Goal: Transaction & Acquisition: Book appointment/travel/reservation

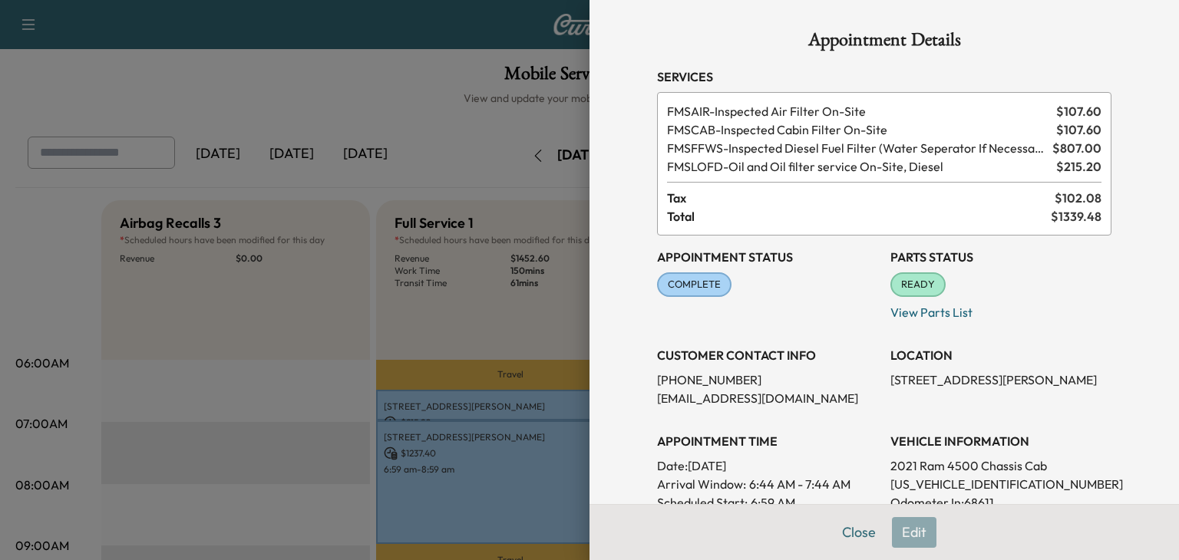
scroll to position [255, 0]
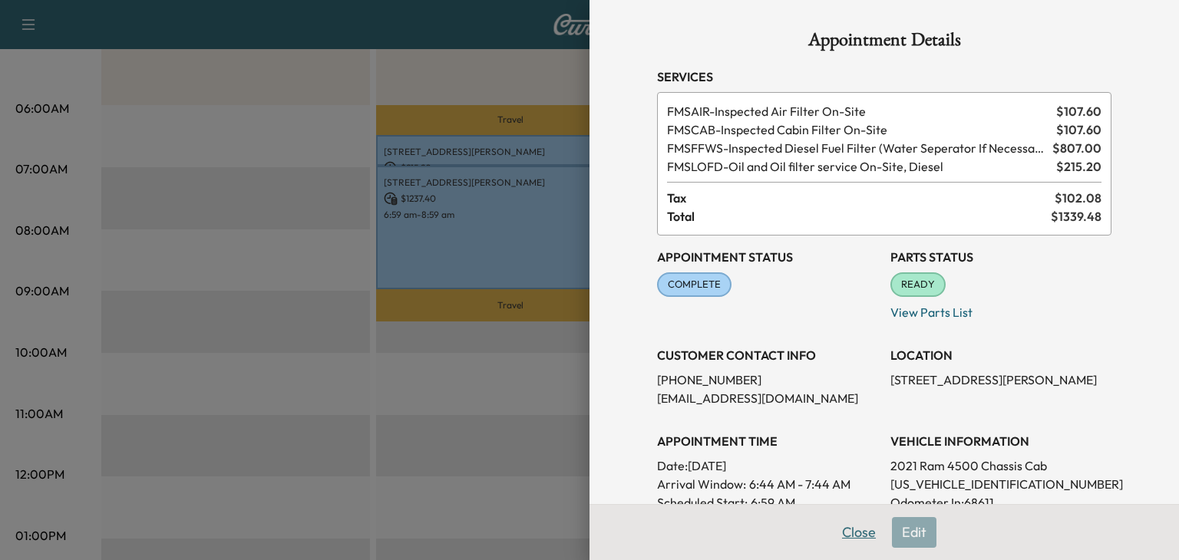
click at [877, 533] on button "Close" at bounding box center [859, 532] width 54 height 31
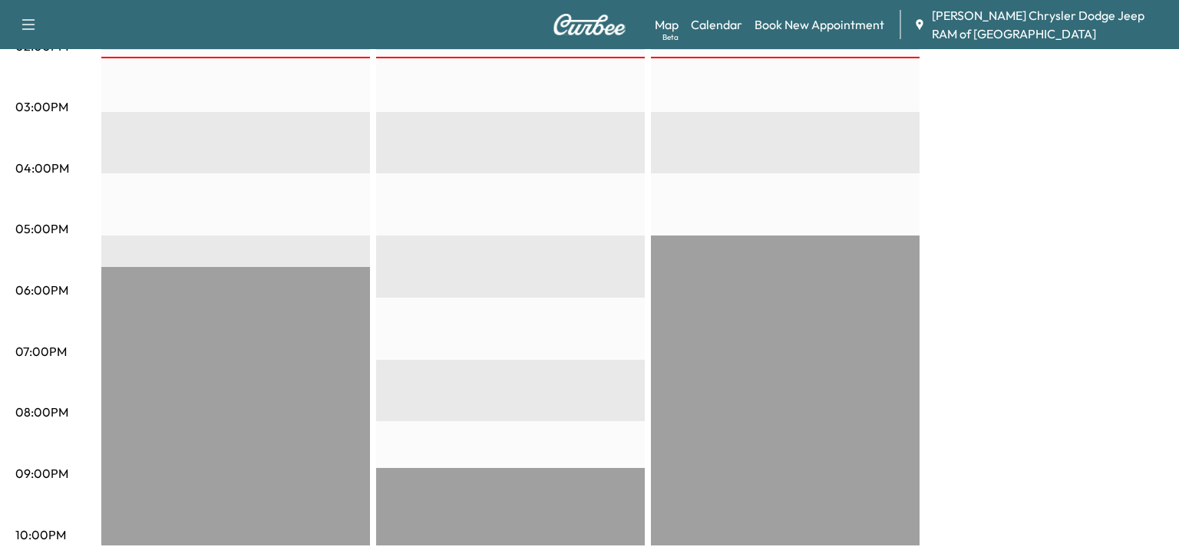
scroll to position [0, 0]
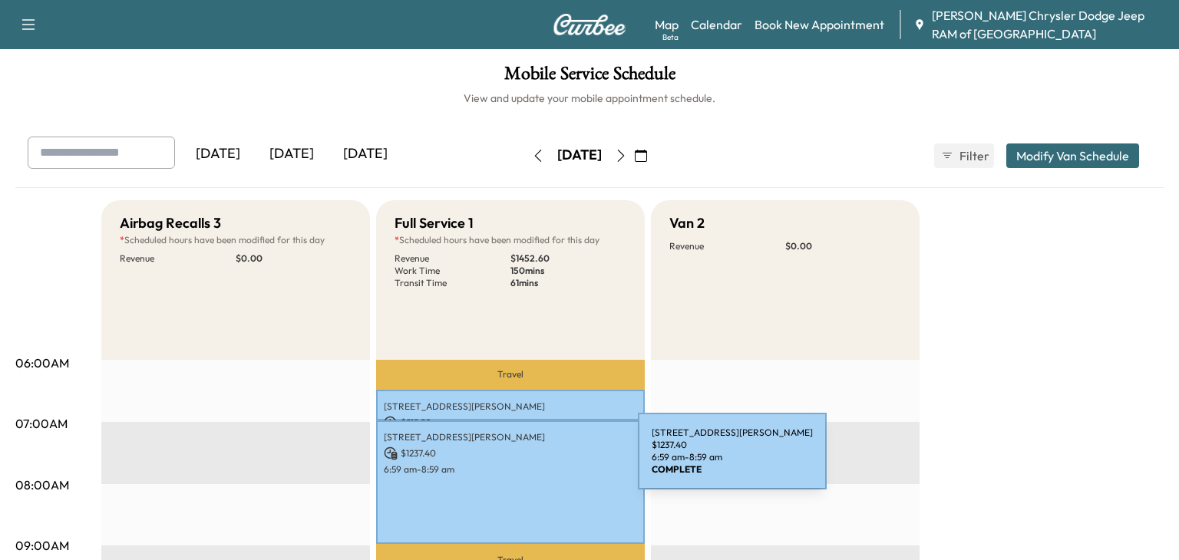
click at [523, 467] on p "6:59 am - 8:59 am" at bounding box center [510, 470] width 253 height 12
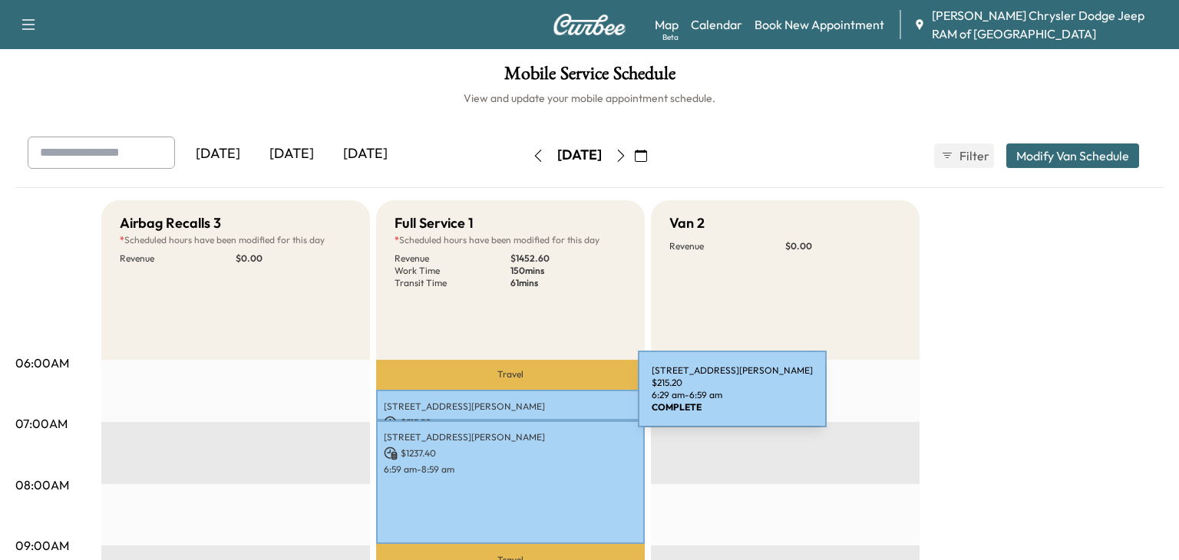
click at [523, 405] on p "[STREET_ADDRESS][PERSON_NAME]" at bounding box center [510, 407] width 253 height 12
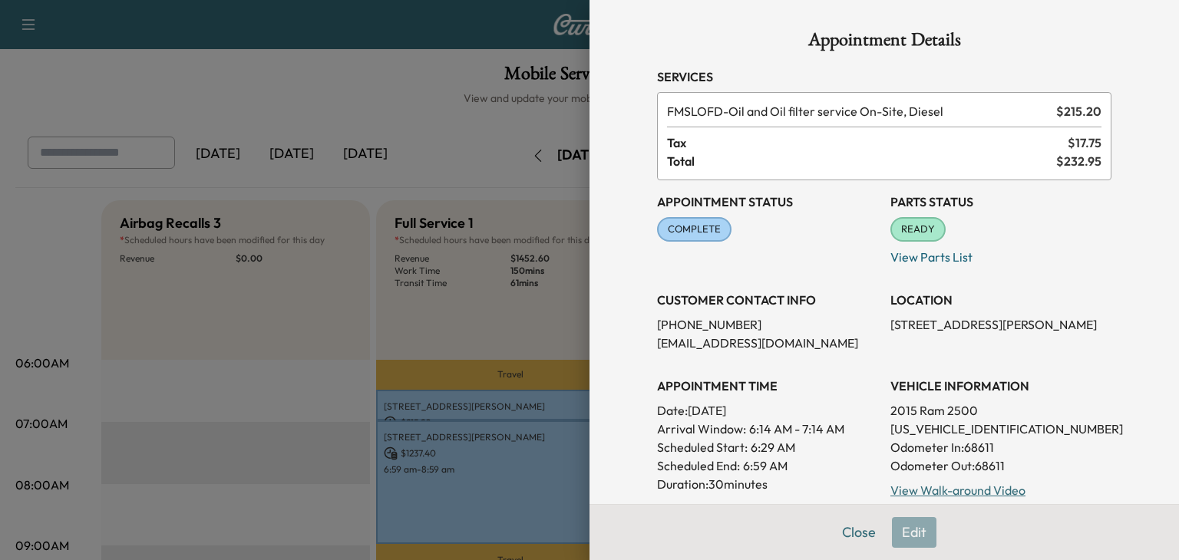
click at [928, 230] on span "READY" at bounding box center [918, 229] width 52 height 15
click at [540, 452] on div at bounding box center [589, 280] width 1179 height 560
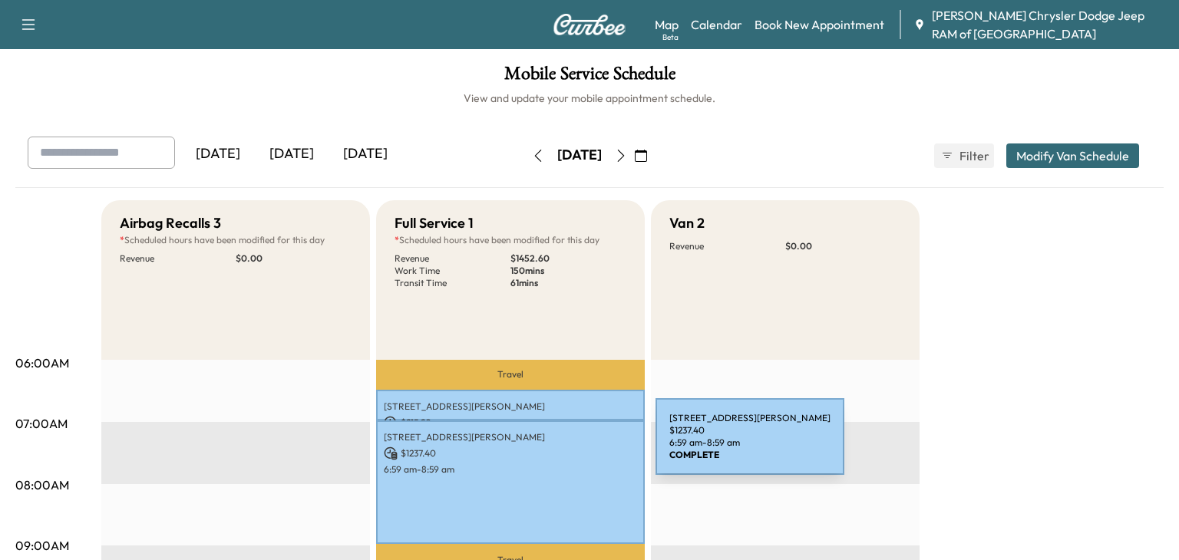
click at [540, 452] on p "$ 1237.40" at bounding box center [510, 454] width 253 height 14
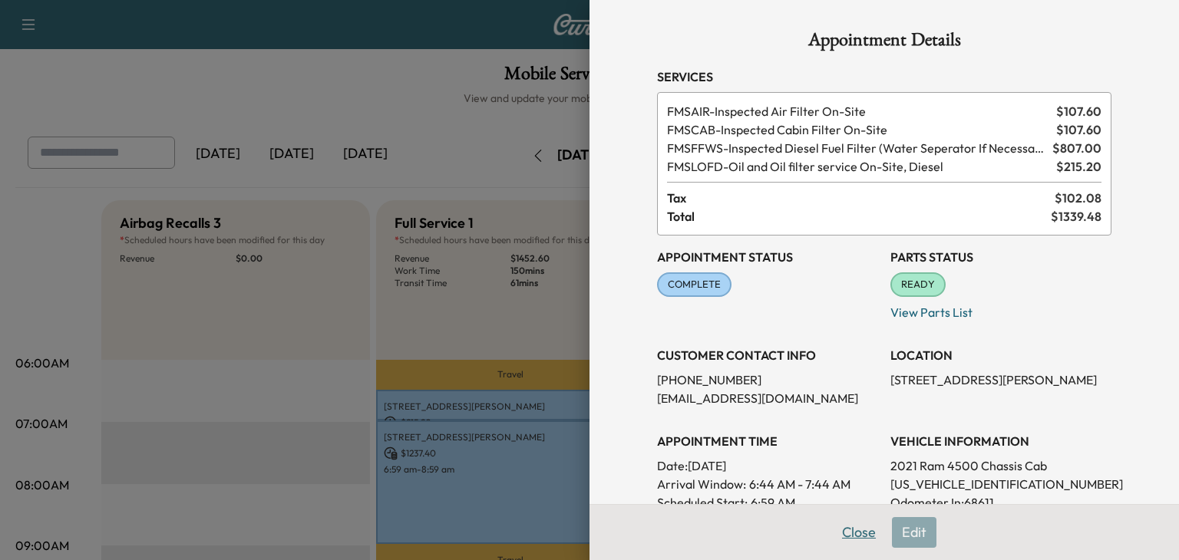
click at [861, 526] on button "Close" at bounding box center [859, 532] width 54 height 31
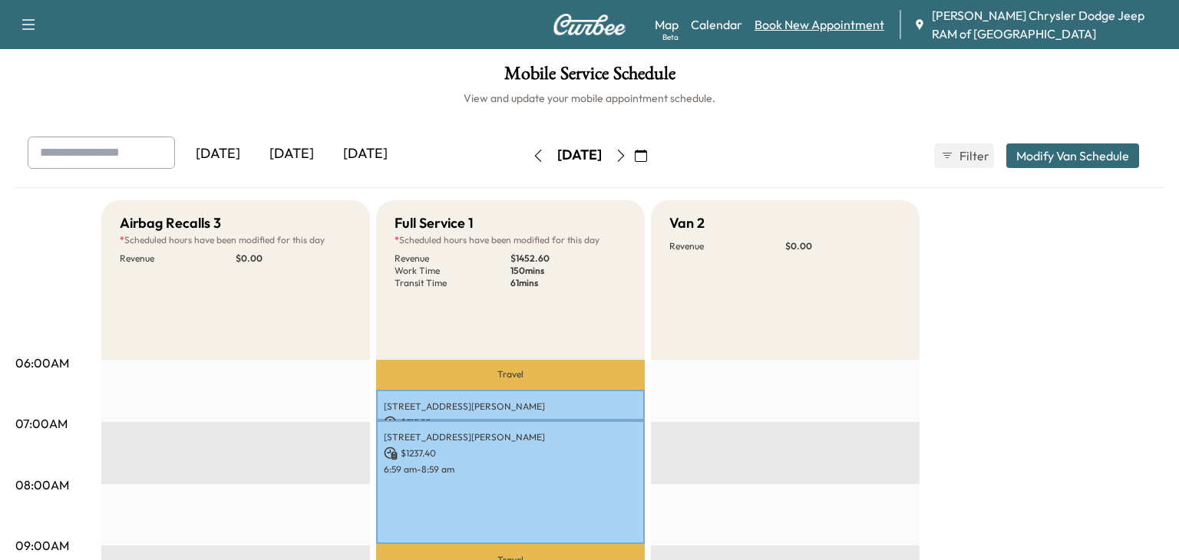
click at [840, 28] on link "Book New Appointment" at bounding box center [820, 24] width 130 height 18
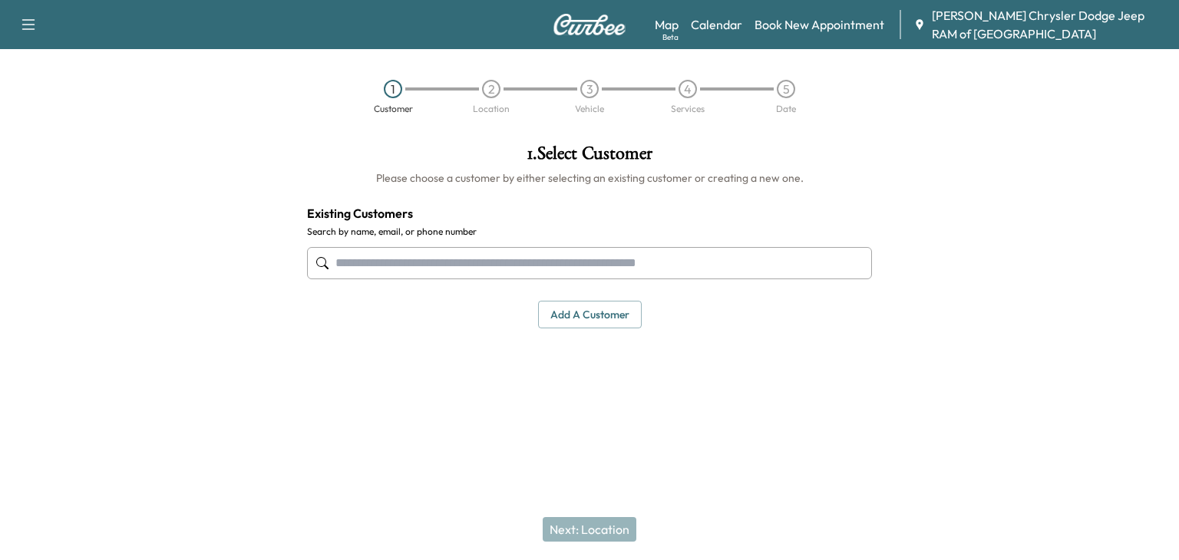
click at [399, 269] on input "text" at bounding box center [589, 263] width 565 height 32
type input "*"
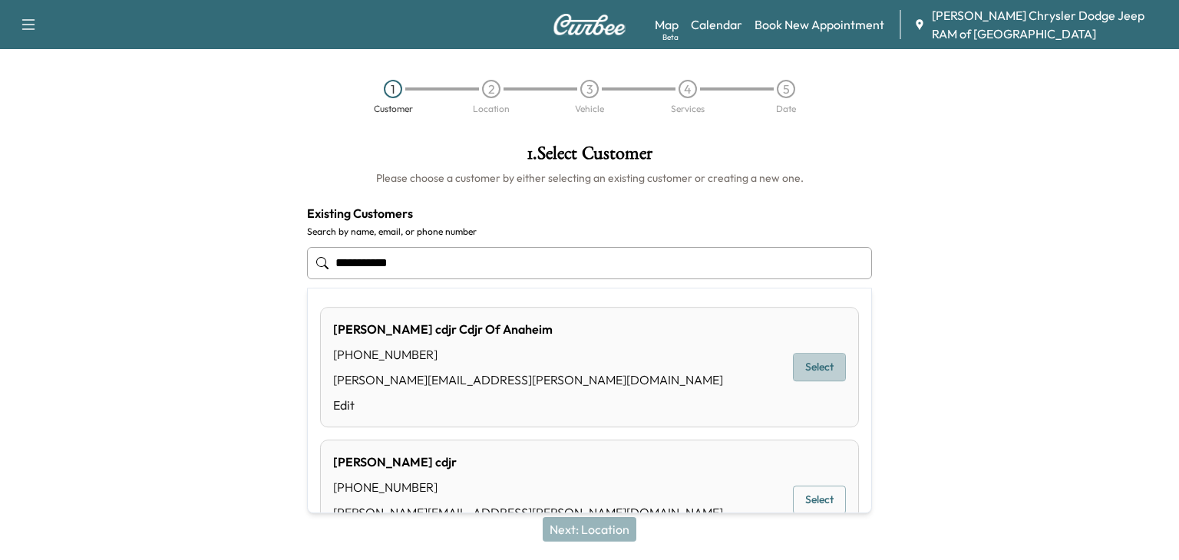
click at [816, 367] on button "Select" at bounding box center [819, 367] width 53 height 28
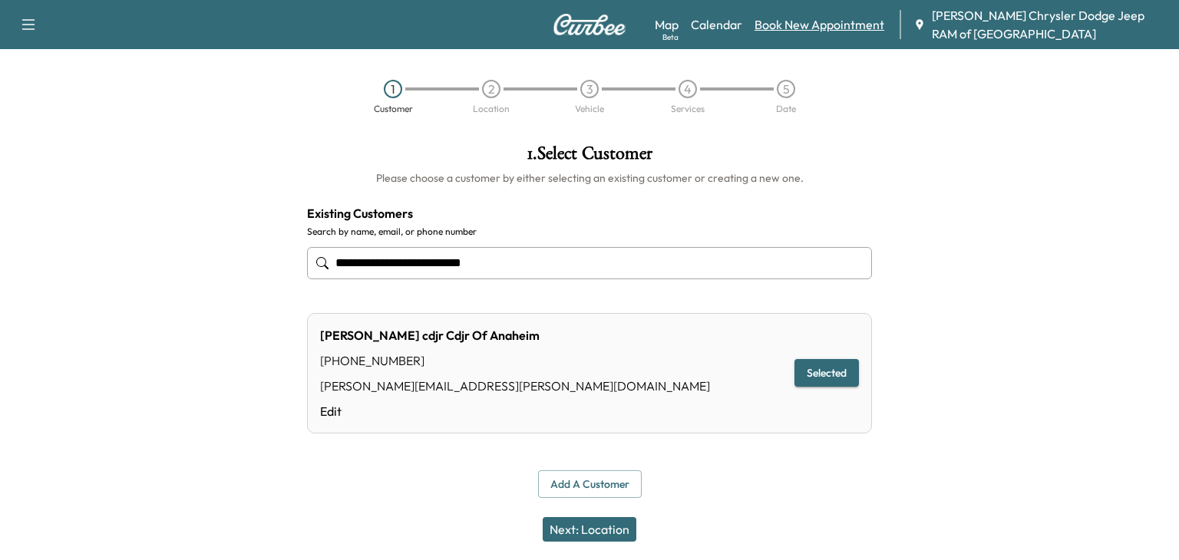
type input "**********"
click at [848, 26] on link "Book New Appointment" at bounding box center [820, 24] width 130 height 18
click at [406, 94] on div "1" at bounding box center [393, 89] width 98 height 18
click at [404, 94] on div "1" at bounding box center [393, 89] width 98 height 18
click at [675, 20] on link "Map Beta" at bounding box center [667, 24] width 24 height 18
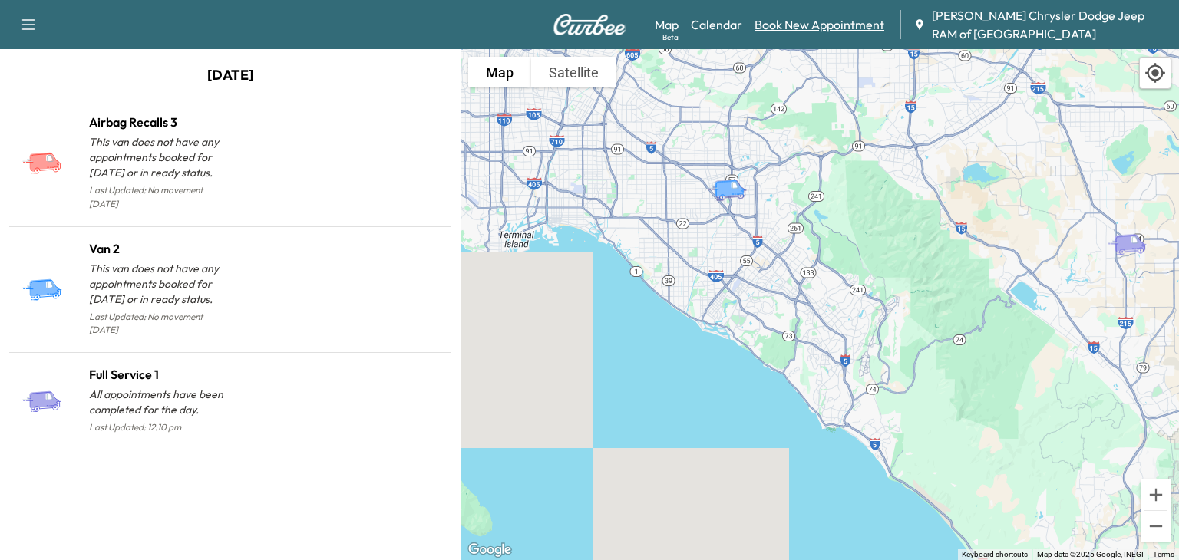
click at [795, 28] on link "Book New Appointment" at bounding box center [820, 24] width 130 height 18
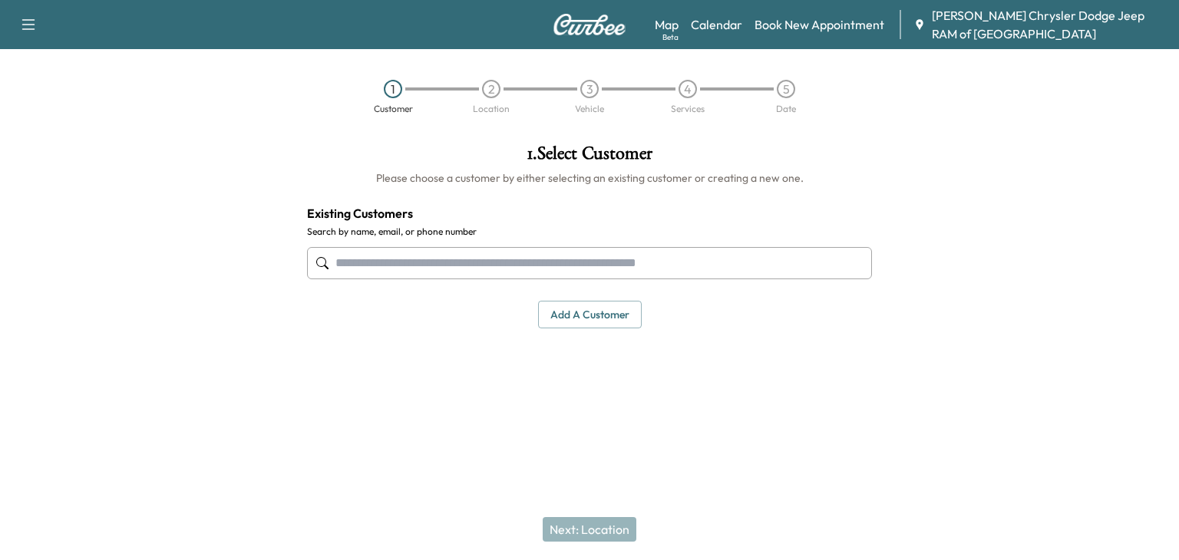
click at [390, 270] on input "text" at bounding box center [589, 263] width 565 height 32
paste input "**********"
type input "*"
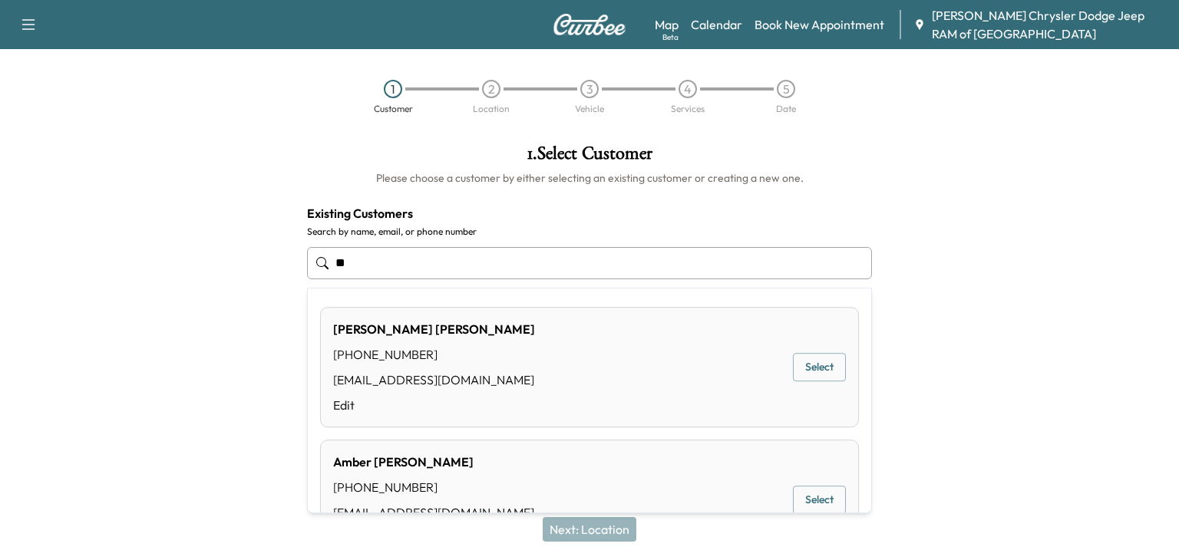
type input "*"
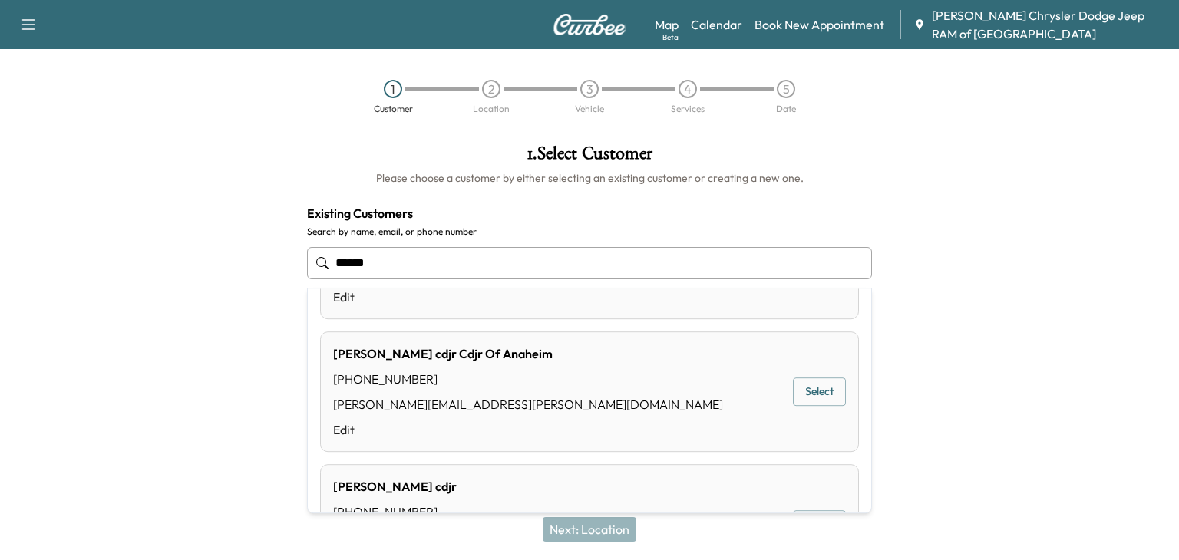
scroll to position [930, 0]
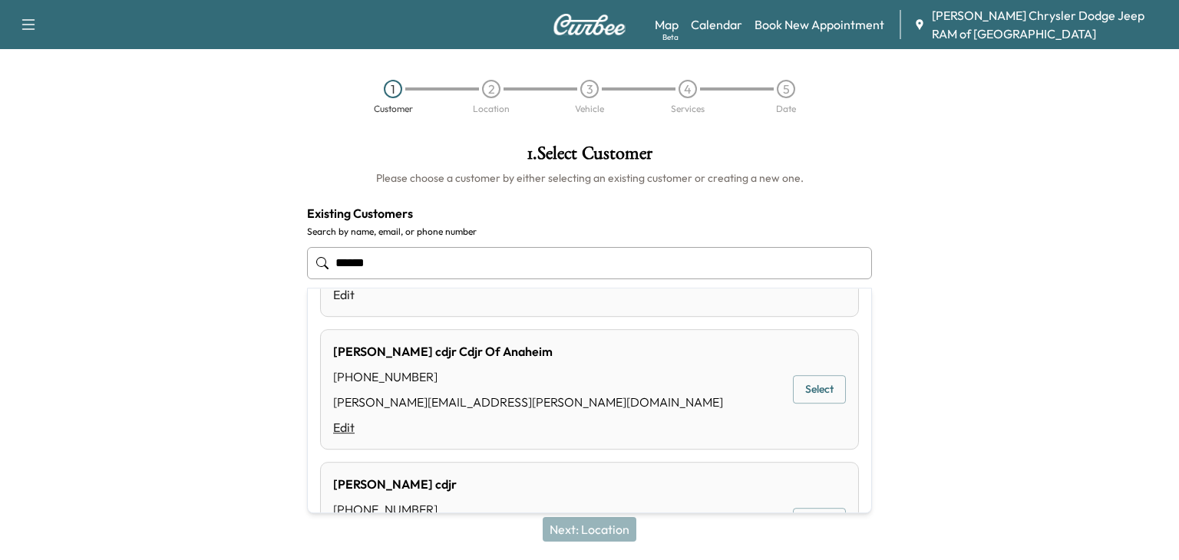
click at [344, 423] on link "Edit" at bounding box center [528, 427] width 390 height 18
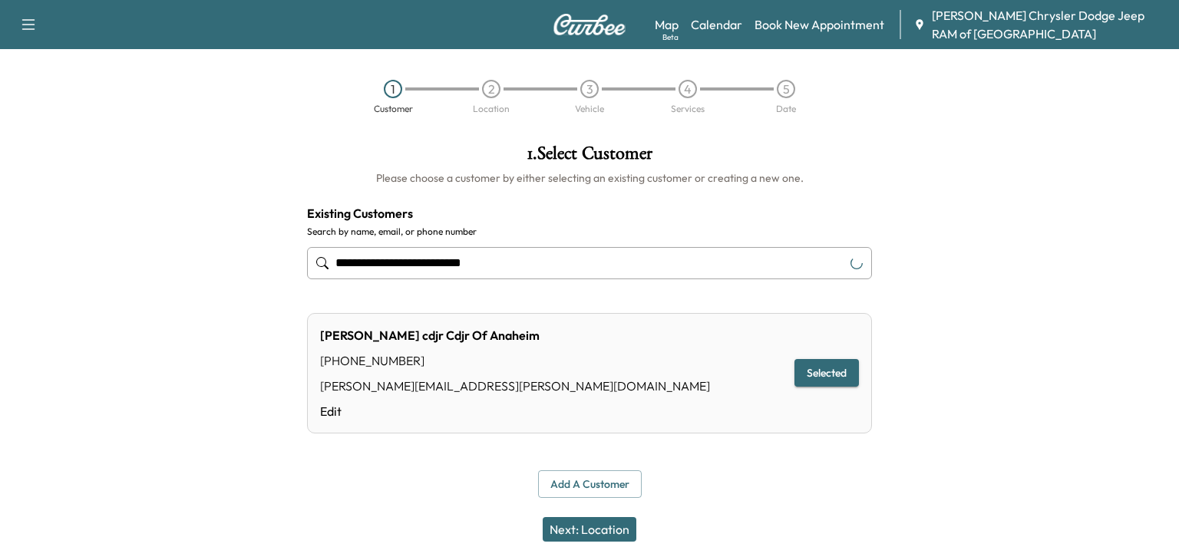
type input "**********"
click at [404, 380] on div "stewart.benjamin@mcpeekdodge.com" at bounding box center [515, 386] width 390 height 18
click at [580, 473] on button "Add a customer" at bounding box center [590, 485] width 104 height 28
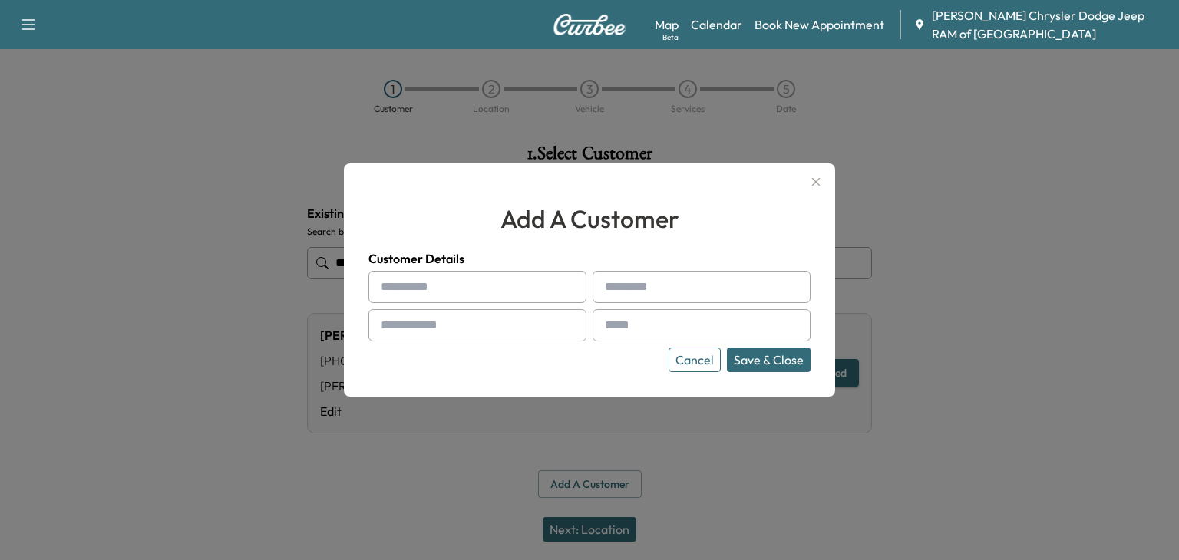
click at [712, 364] on button "Cancel" at bounding box center [695, 360] width 52 height 25
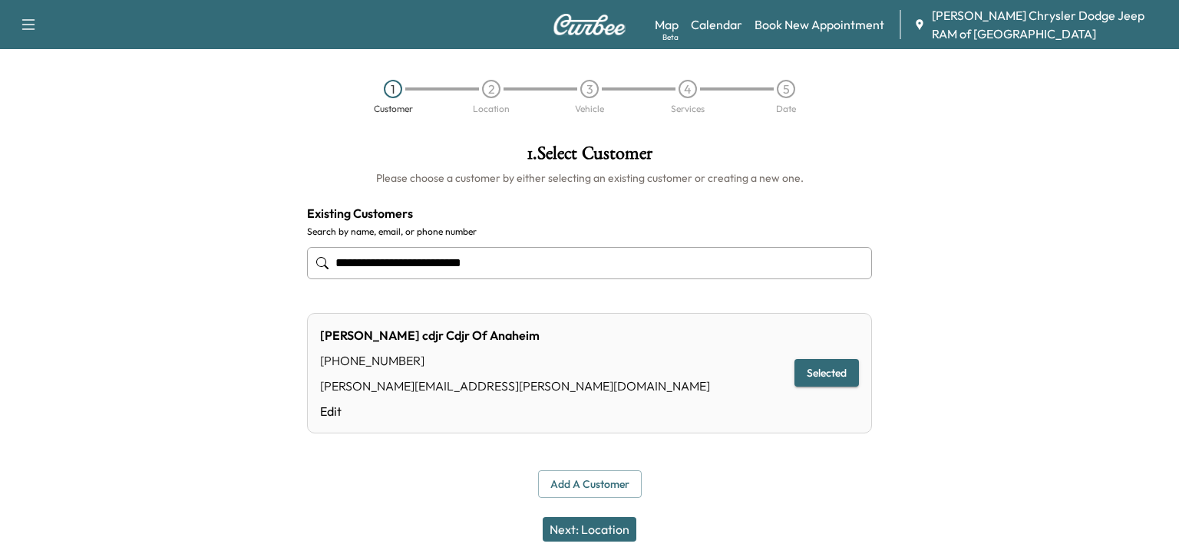
click at [411, 91] on div "1" at bounding box center [393, 89] width 98 height 18
click at [395, 88] on div "1" at bounding box center [393, 89] width 18 height 18
click at [704, 20] on link "Calendar" at bounding box center [716, 24] width 51 height 18
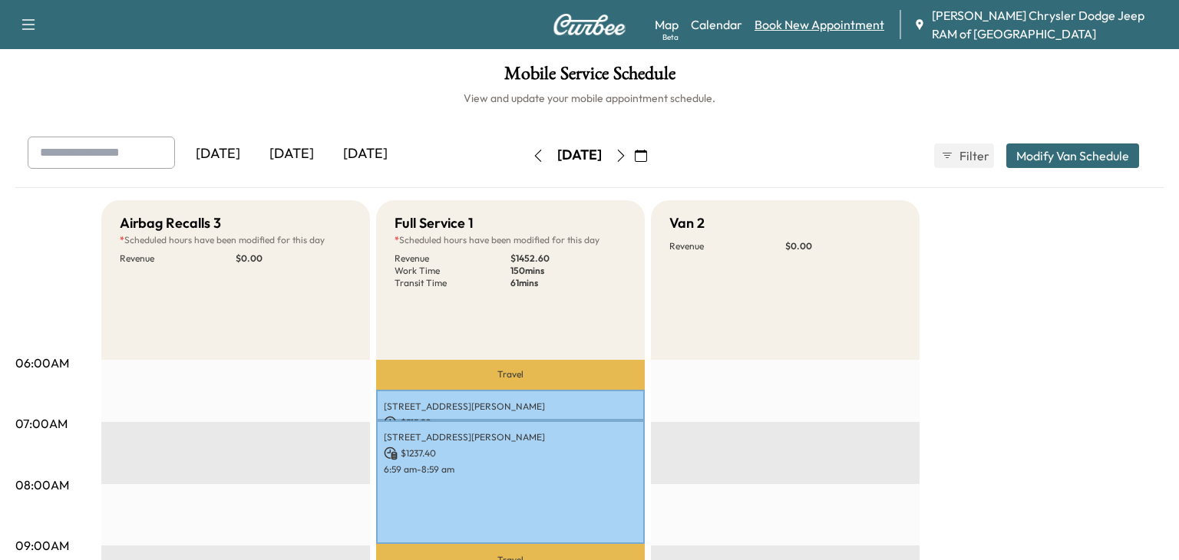
click at [776, 27] on link "Book New Appointment" at bounding box center [820, 24] width 130 height 18
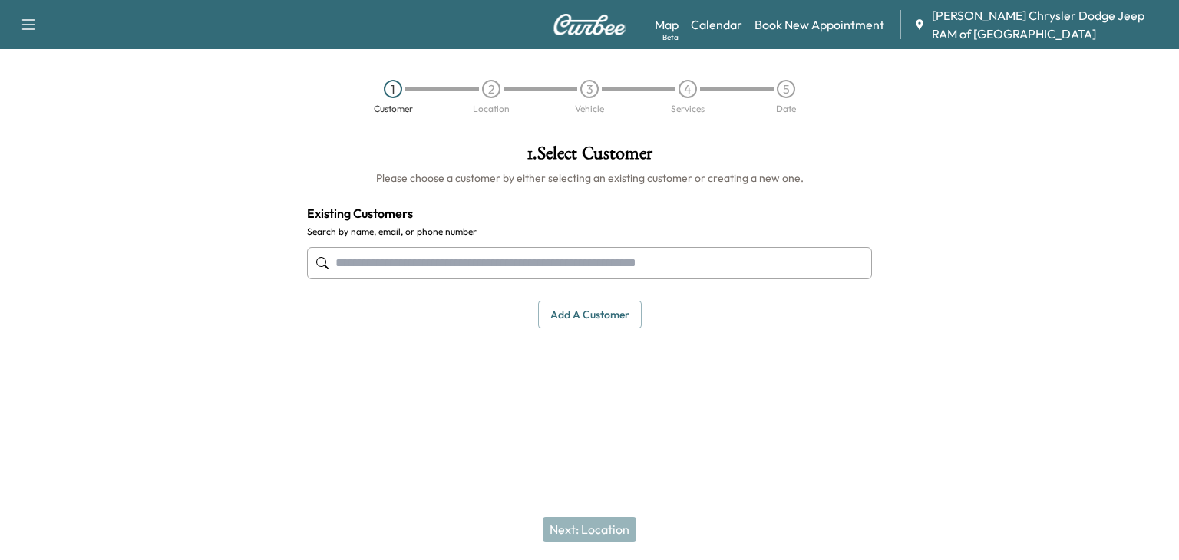
click at [458, 260] on input "text" at bounding box center [589, 263] width 565 height 32
type input "**********"
click at [718, 18] on link "Calendar" at bounding box center [716, 24] width 51 height 18
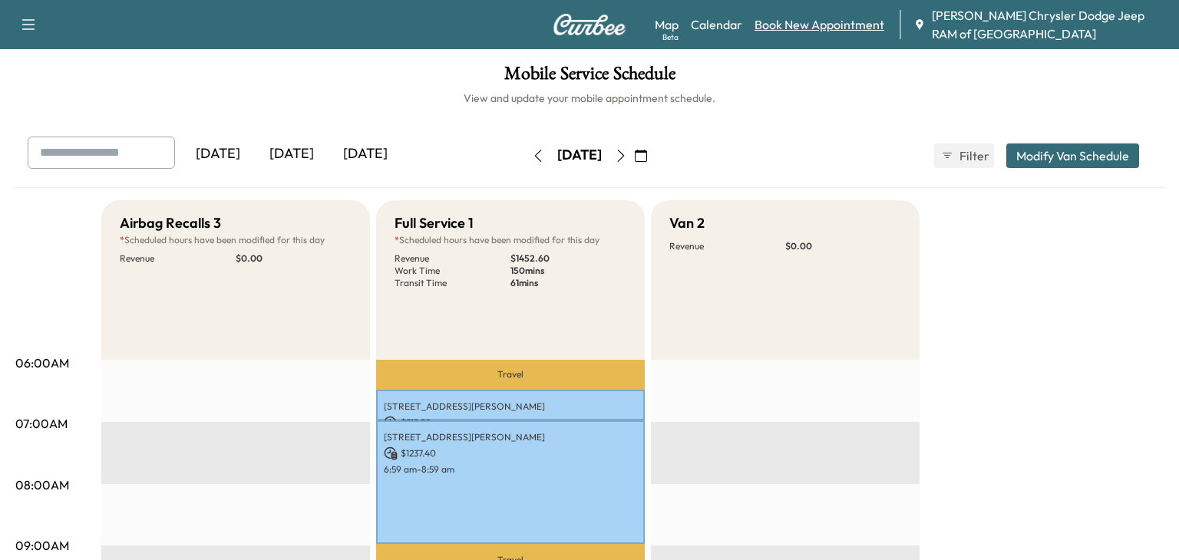
click at [798, 21] on link "Book New Appointment" at bounding box center [820, 24] width 130 height 18
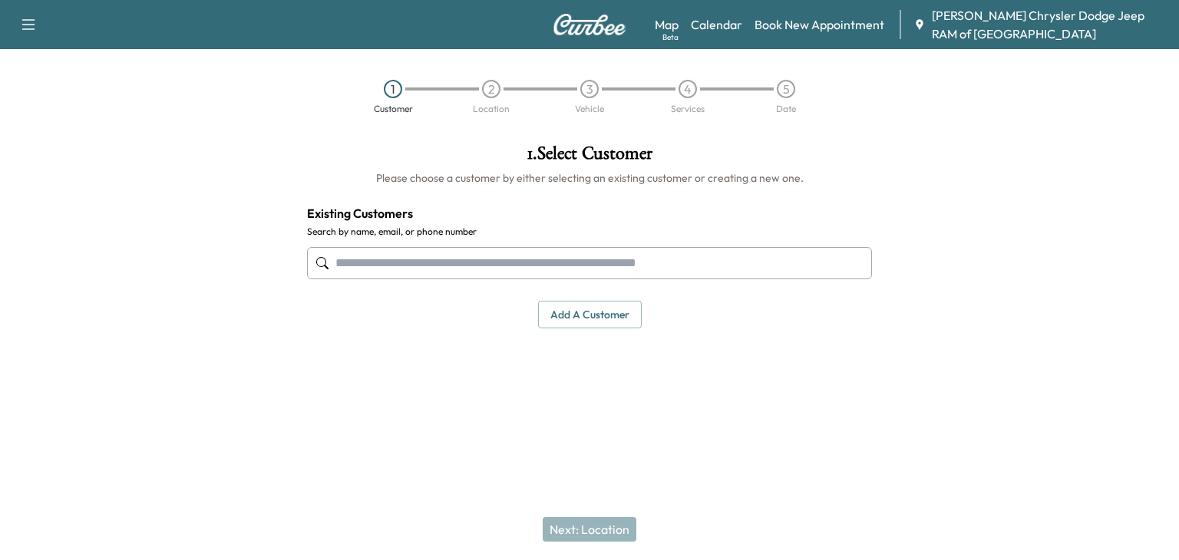
click at [418, 272] on input "text" at bounding box center [589, 263] width 565 height 32
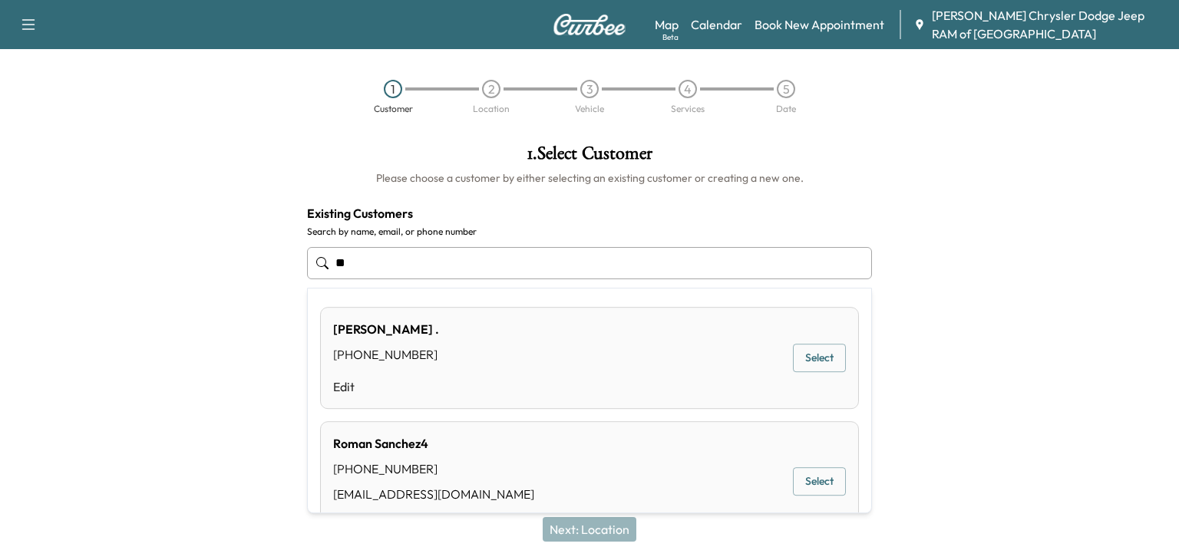
type input "*"
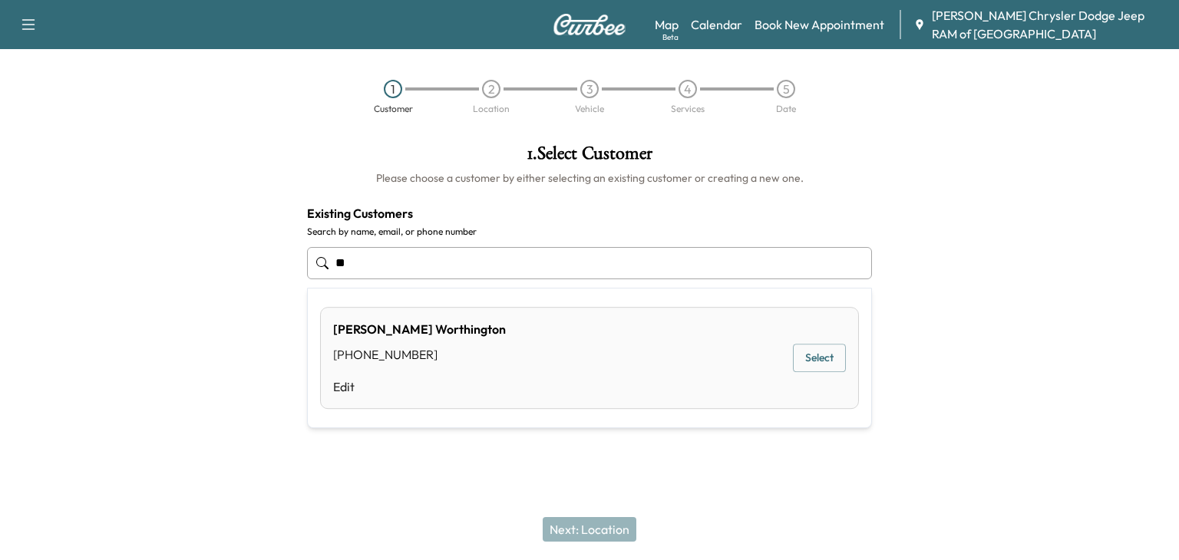
type input "*"
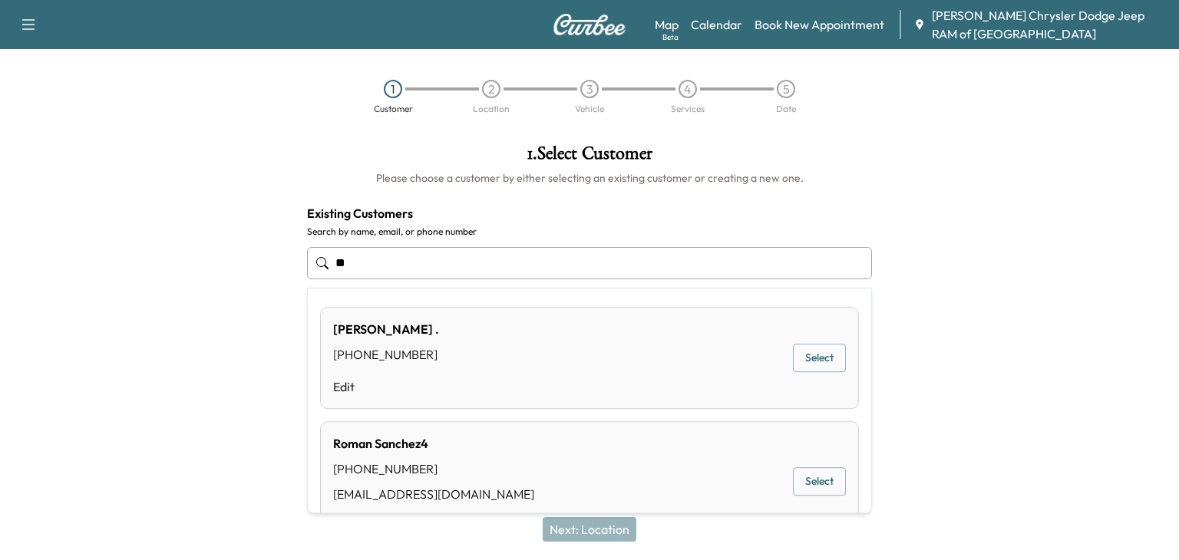
type input "*"
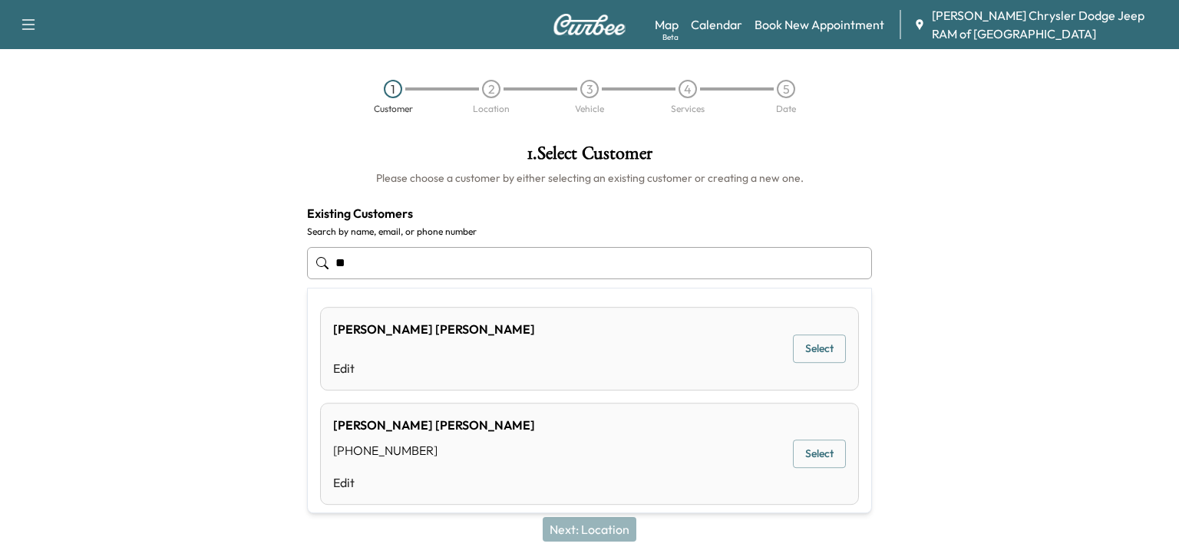
type input "*"
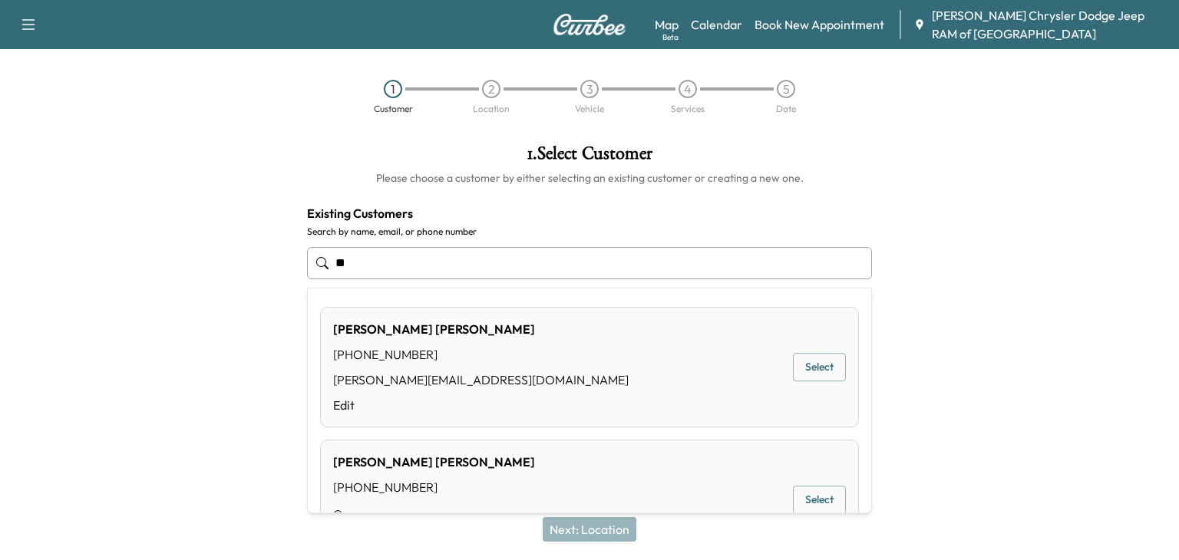
type input "*"
type input "******"
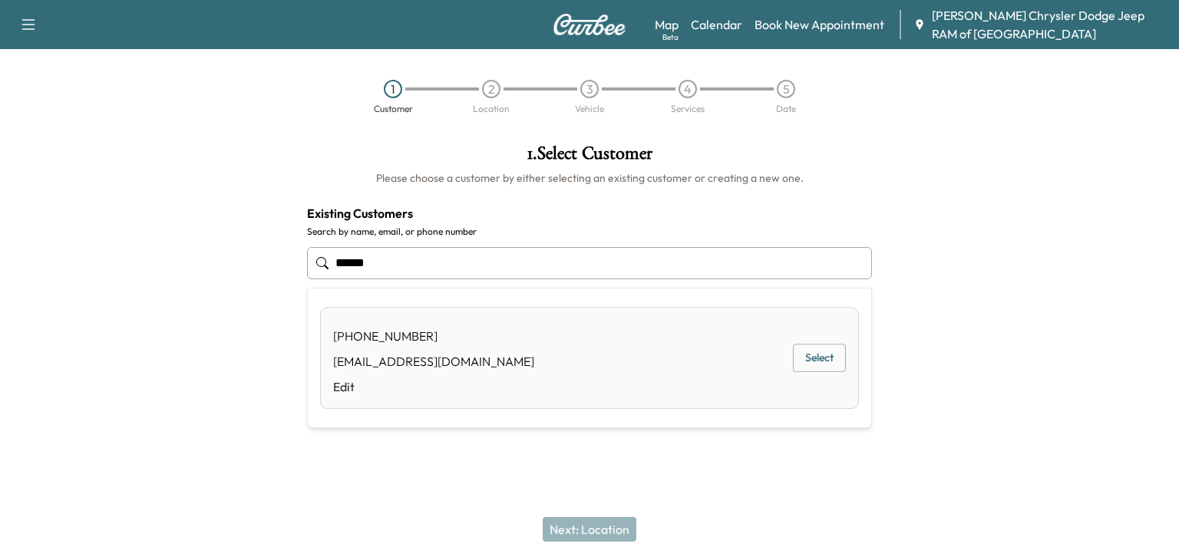
click at [445, 347] on div "(909) 203-0598 mmurga@myrgroup.com Edit" at bounding box center [433, 358] width 201 height 76
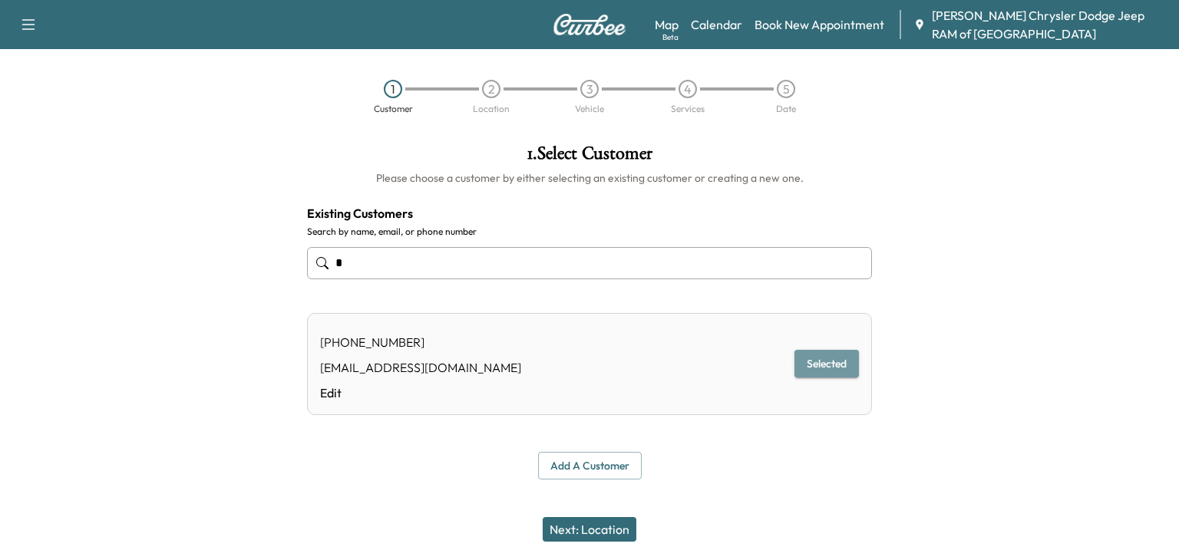
click at [813, 353] on button "Selected" at bounding box center [827, 364] width 64 height 28
click at [599, 528] on button "Next: Location" at bounding box center [590, 529] width 94 height 25
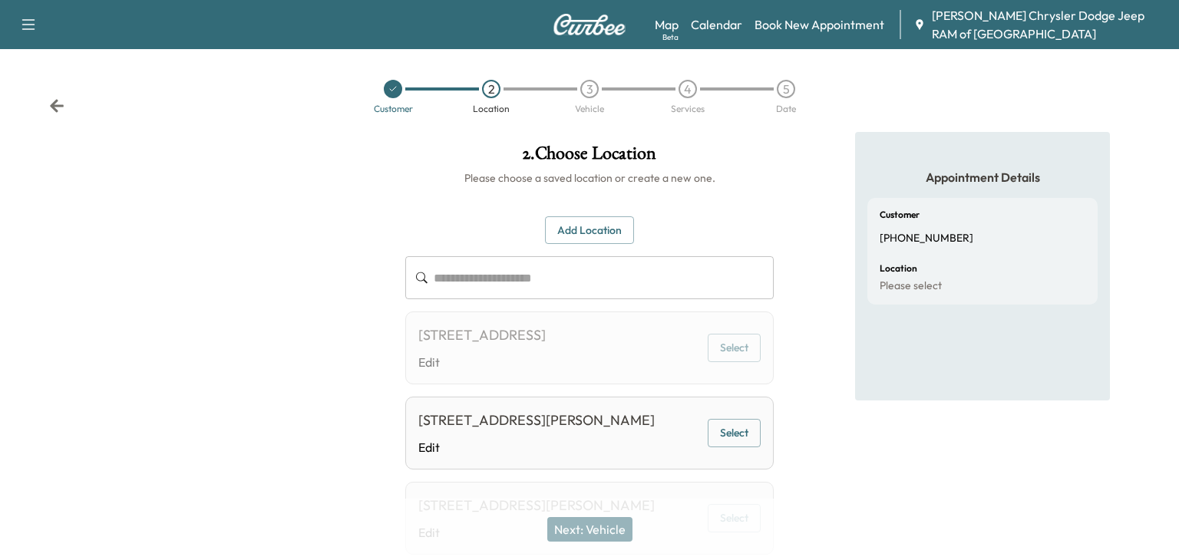
click at [530, 291] on input "text" at bounding box center [604, 277] width 340 height 43
click at [524, 431] on div "[STREET_ADDRESS][PERSON_NAME]" at bounding box center [536, 420] width 236 height 21
click at [500, 431] on div "[STREET_ADDRESS][PERSON_NAME]" at bounding box center [536, 420] width 236 height 21
click at [722, 448] on button "Select" at bounding box center [734, 433] width 53 height 28
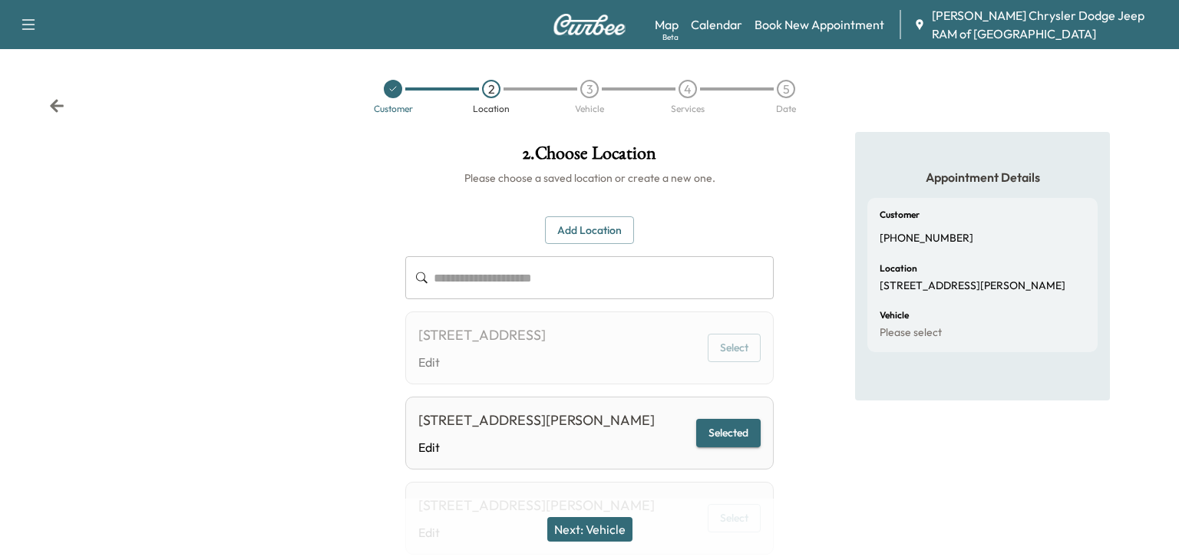
click at [563, 530] on button "Next: Vehicle" at bounding box center [589, 529] width 85 height 25
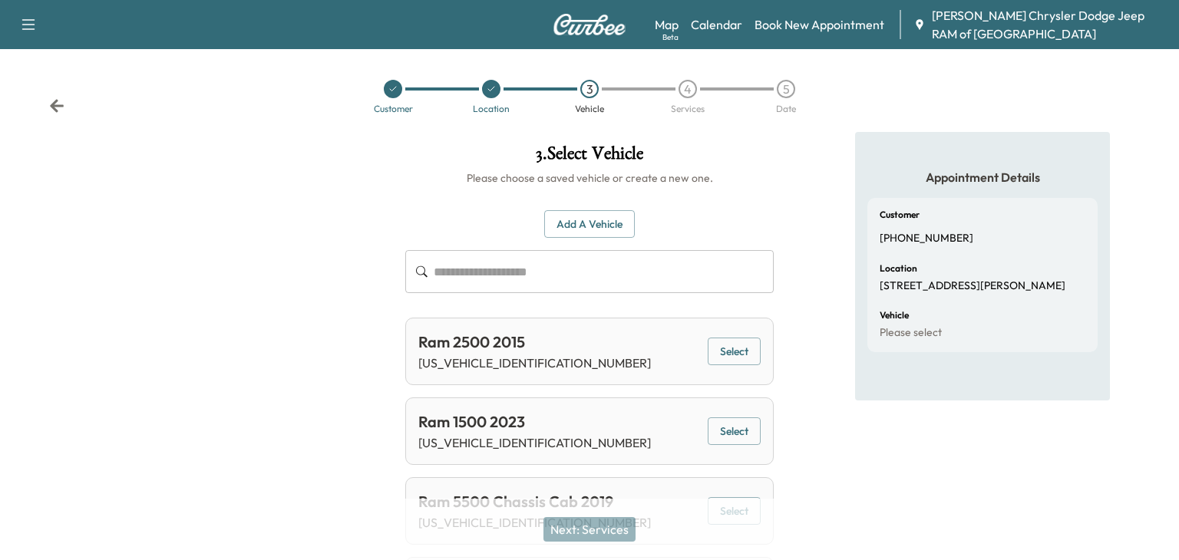
click at [453, 263] on input "text" at bounding box center [604, 271] width 340 height 43
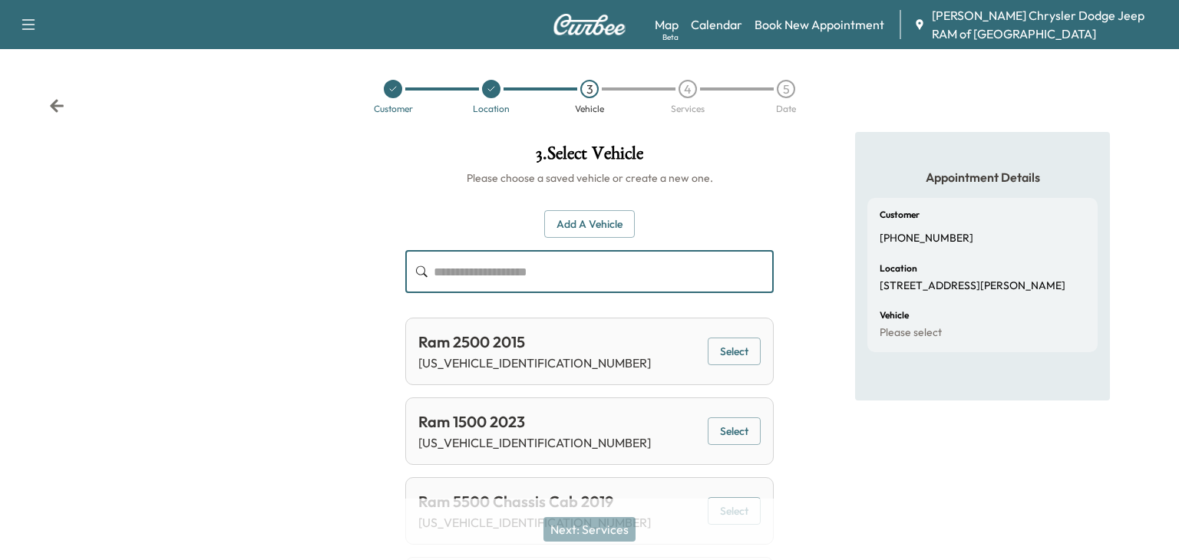
paste input "**********"
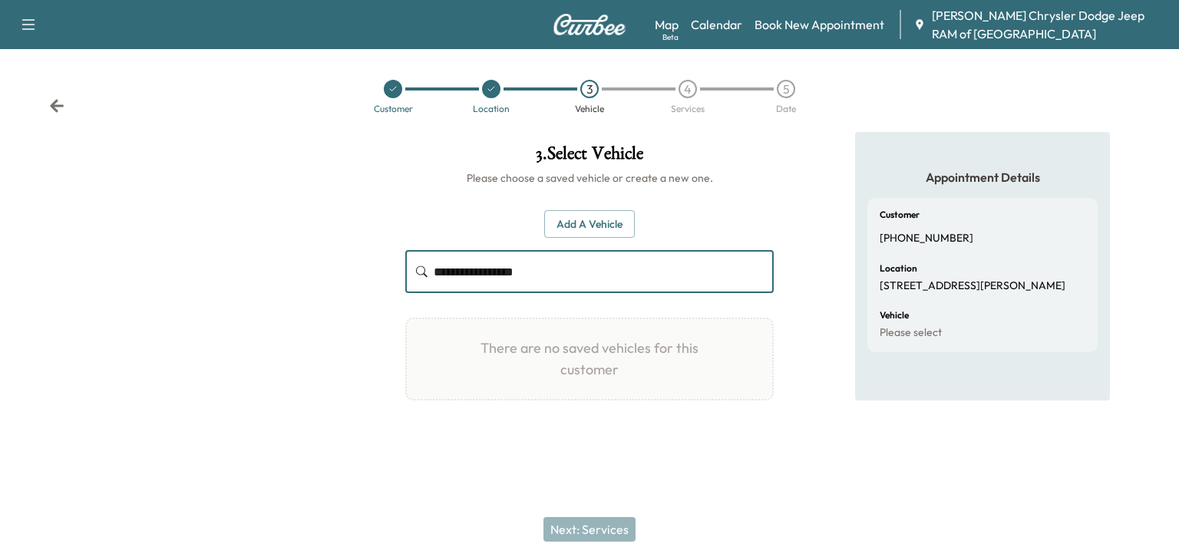
type input "**********"
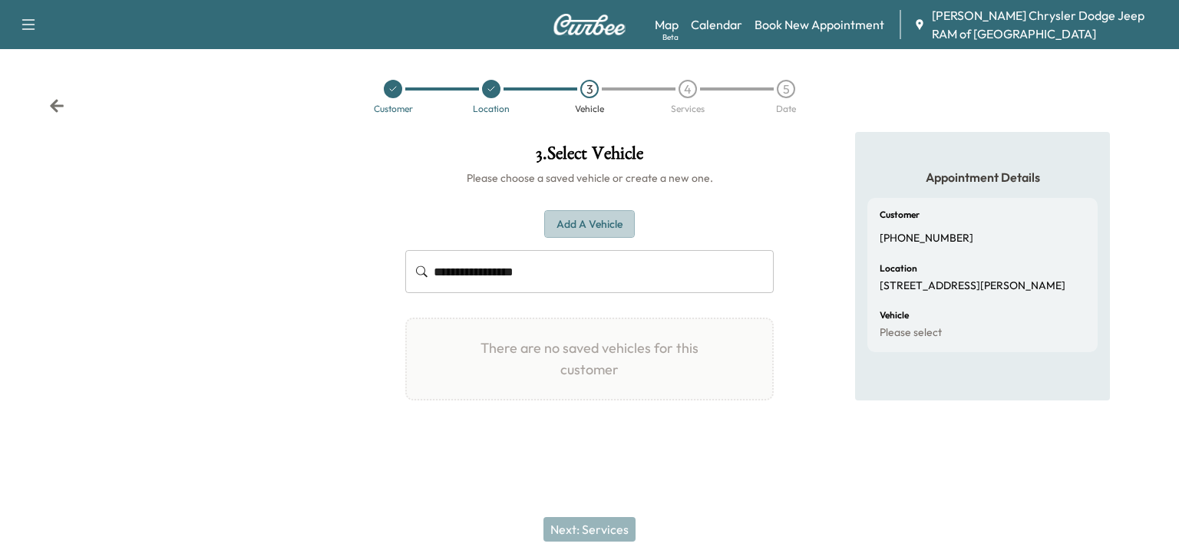
click at [596, 220] on button "Add a Vehicle" at bounding box center [589, 224] width 91 height 28
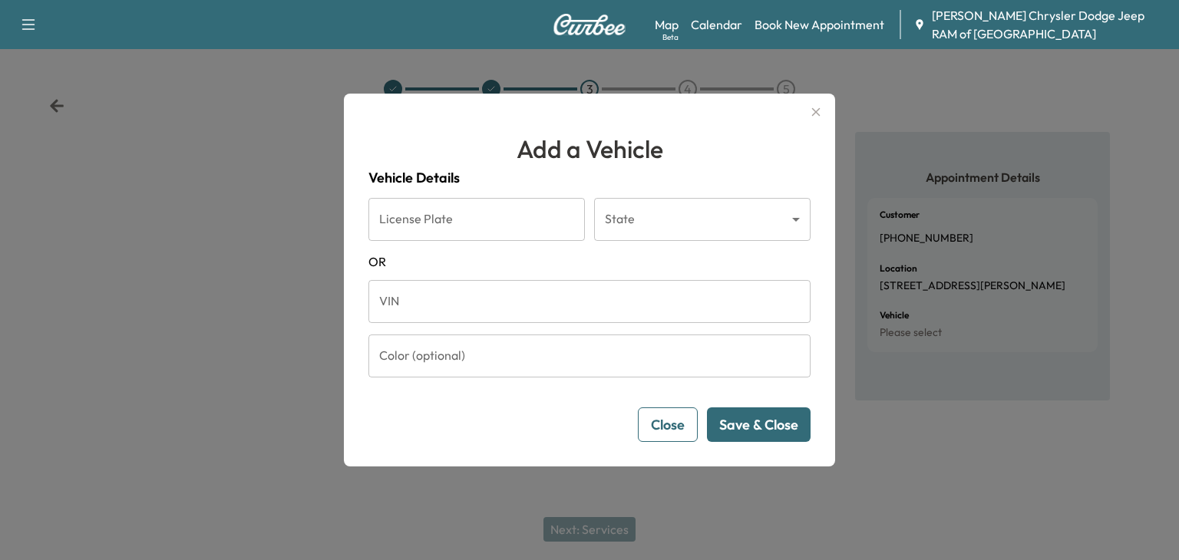
click at [428, 293] on input "VIN" at bounding box center [589, 301] width 442 height 43
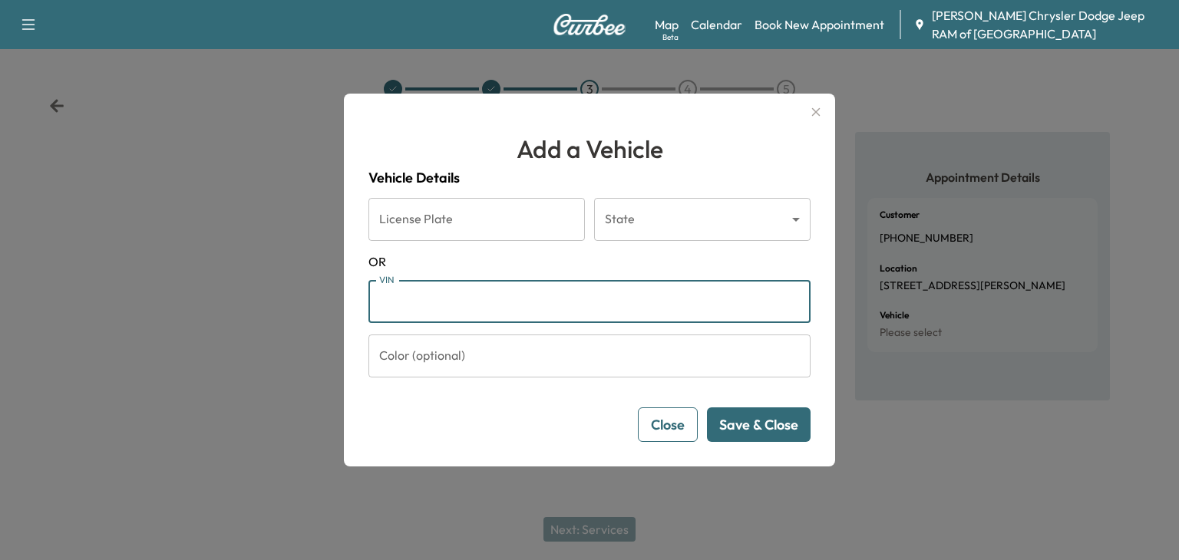
paste input "**********"
type input "**********"
click at [754, 424] on button "Save & Close" at bounding box center [759, 425] width 104 height 35
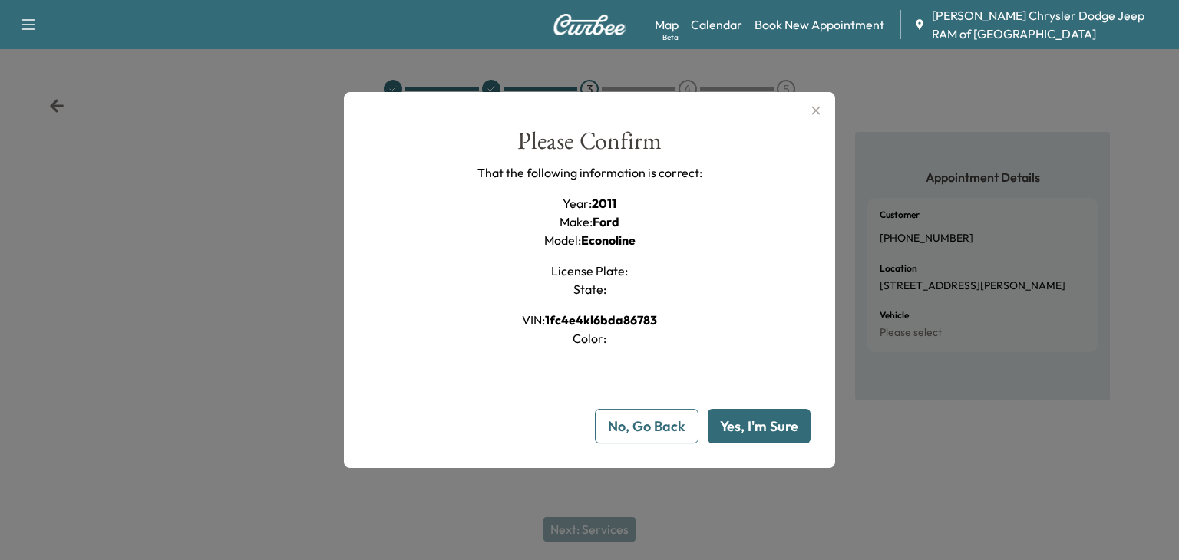
click at [738, 414] on button "Yes, I'm Sure" at bounding box center [759, 426] width 103 height 35
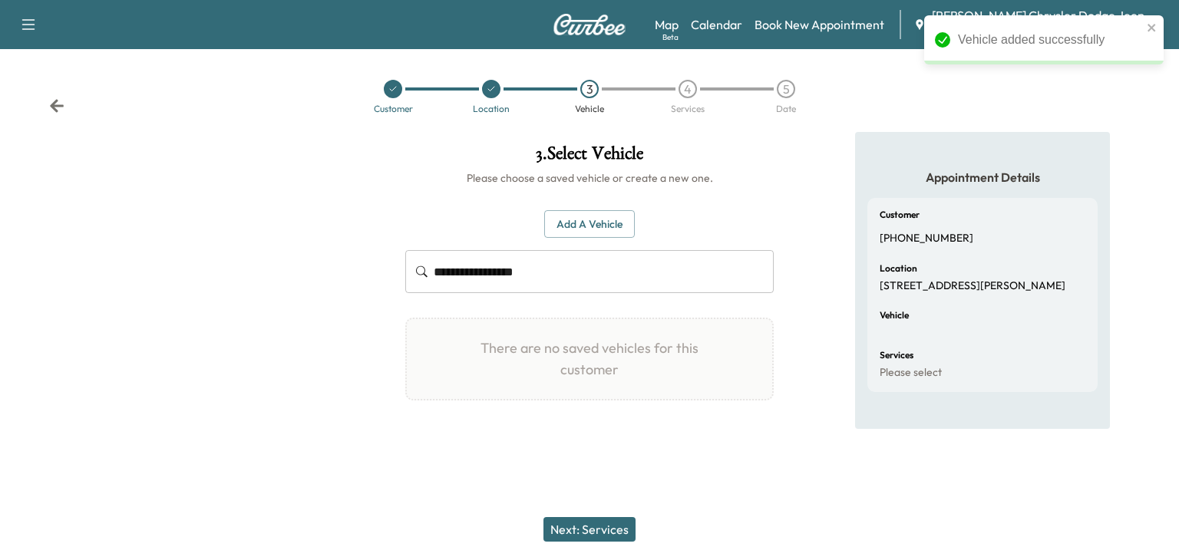
click at [604, 530] on button "Next: Services" at bounding box center [589, 529] width 92 height 25
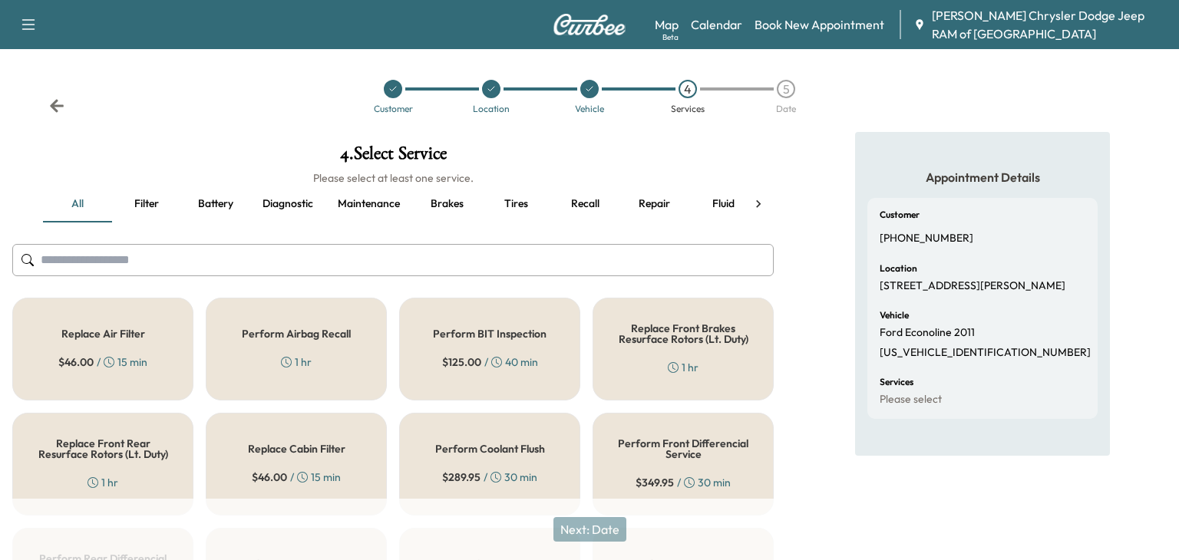
click at [65, 268] on input "text" at bounding box center [393, 260] width 762 height 32
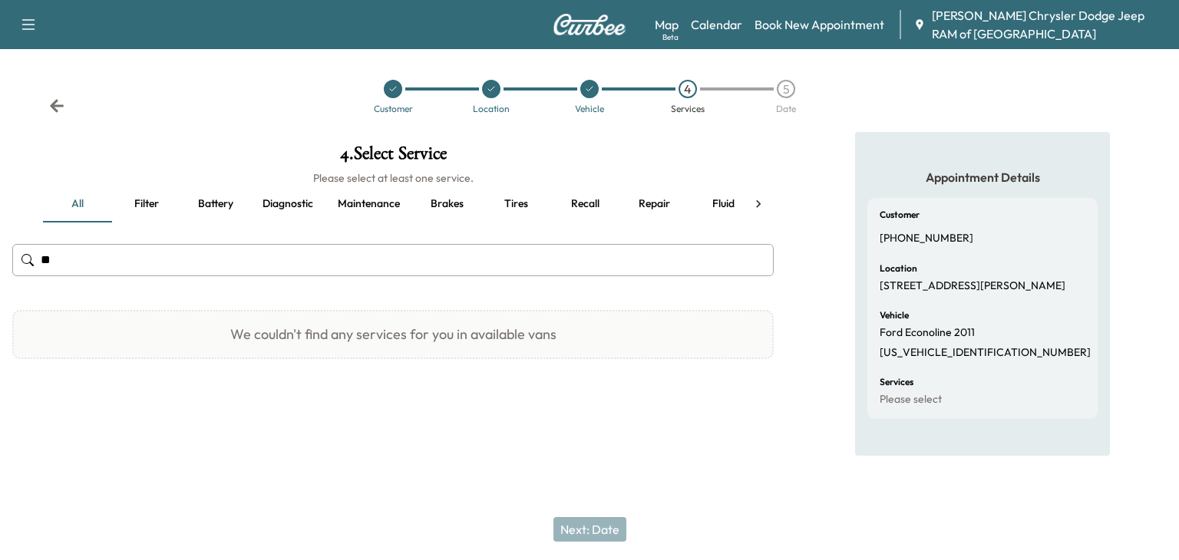
type input "*"
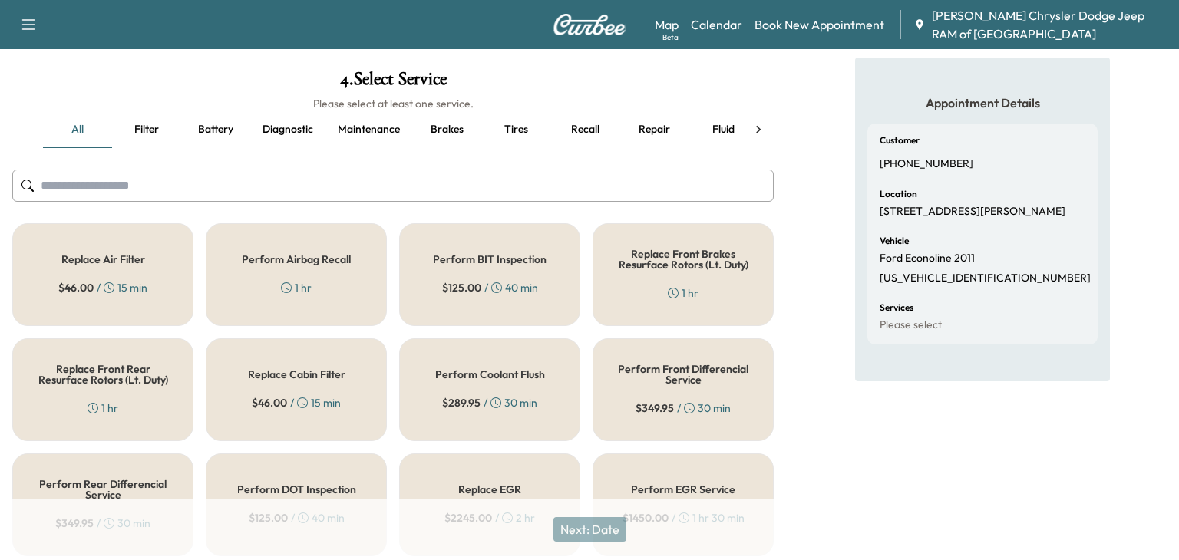
scroll to position [71, 0]
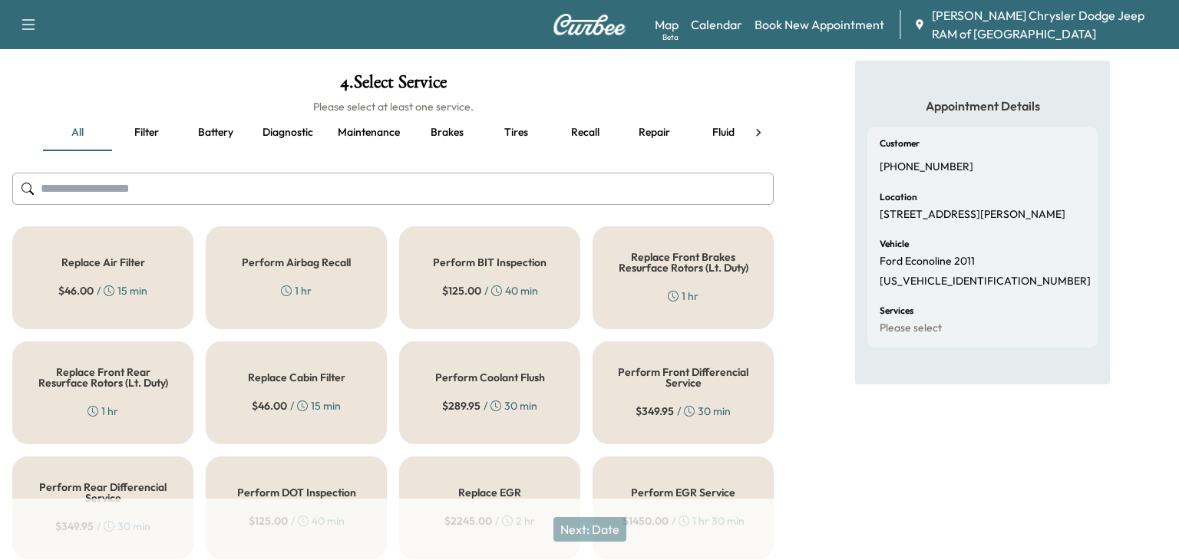
click at [295, 147] on button "Diagnostic" at bounding box center [287, 132] width 75 height 37
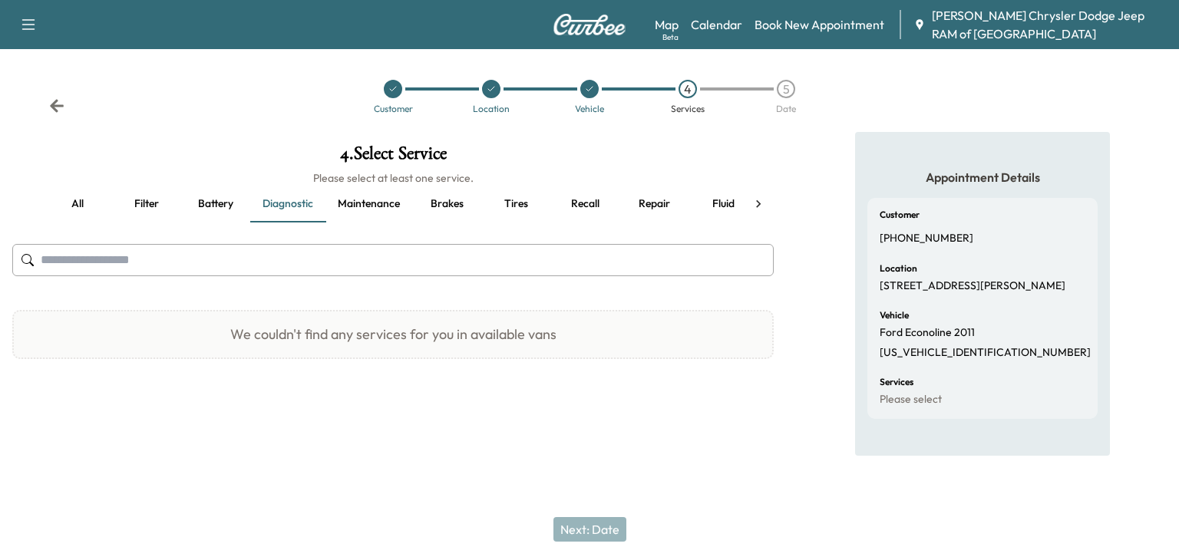
click at [64, 203] on button "all" at bounding box center [77, 204] width 69 height 37
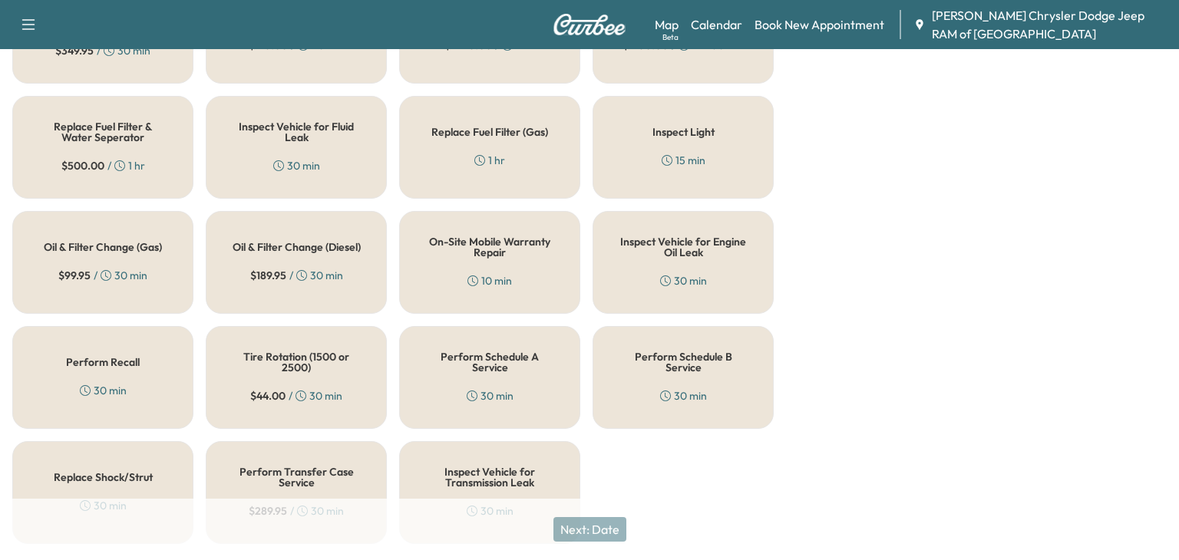
scroll to position [551, 0]
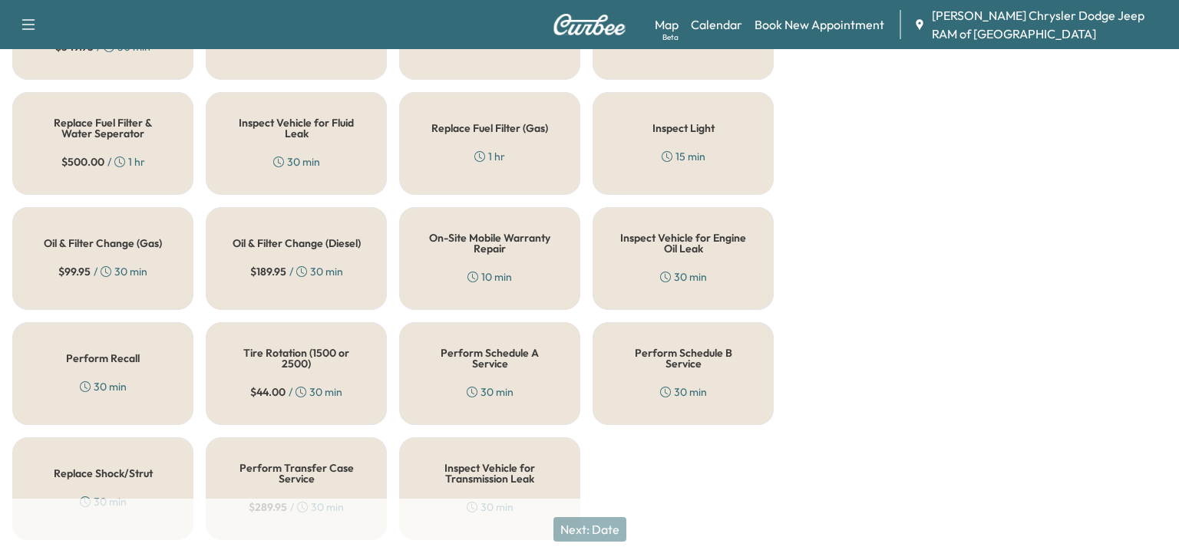
click at [719, 259] on div "Inspect Vehicle for Engine Oil Leak 30 min" at bounding box center [683, 258] width 181 height 103
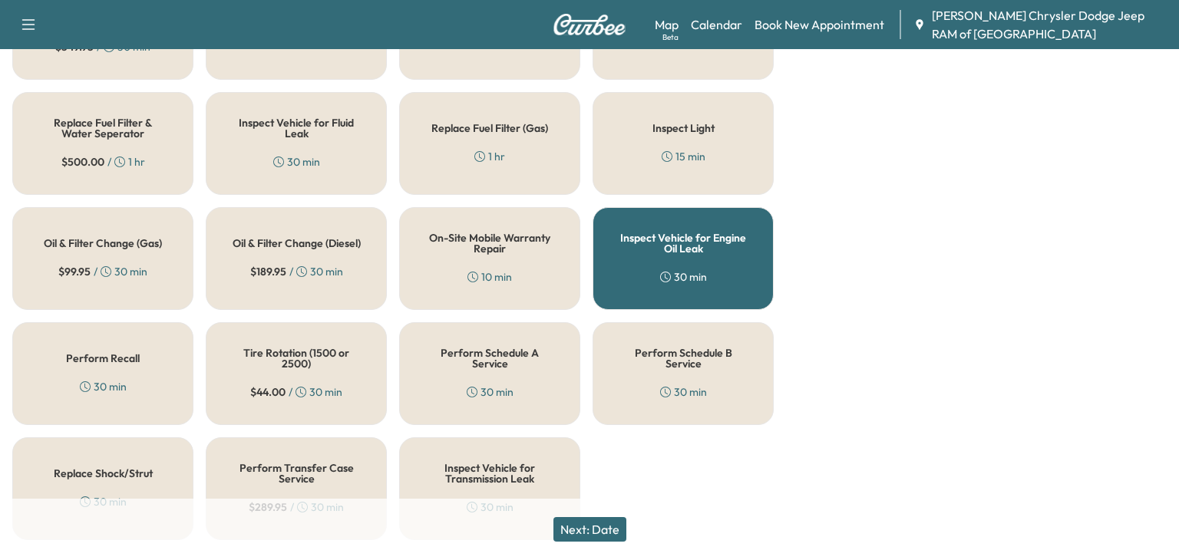
click at [602, 540] on button "Next: Date" at bounding box center [589, 529] width 73 height 25
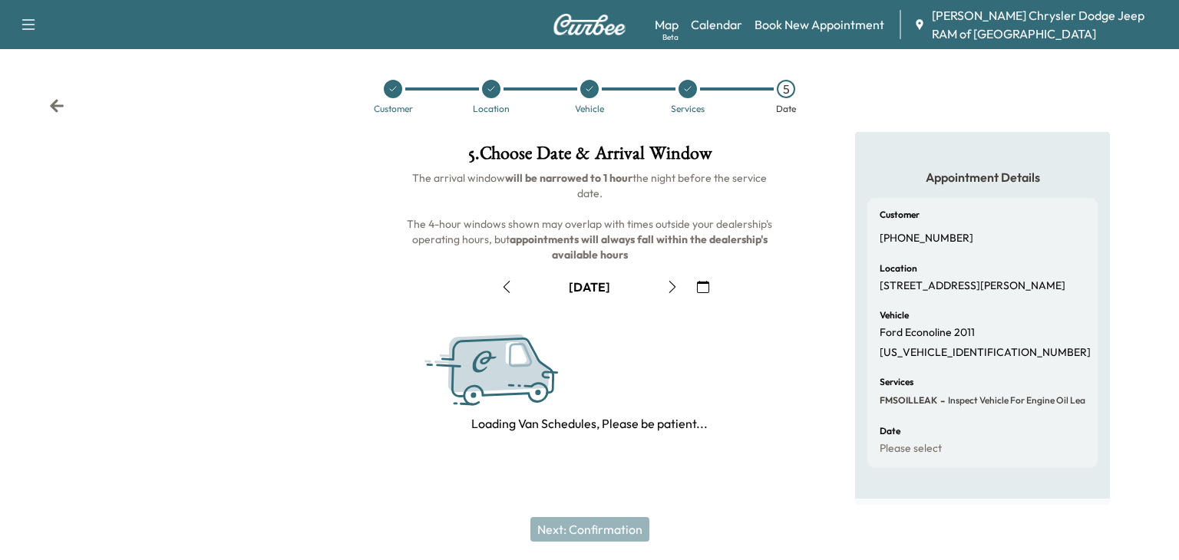
scroll to position [206, 0]
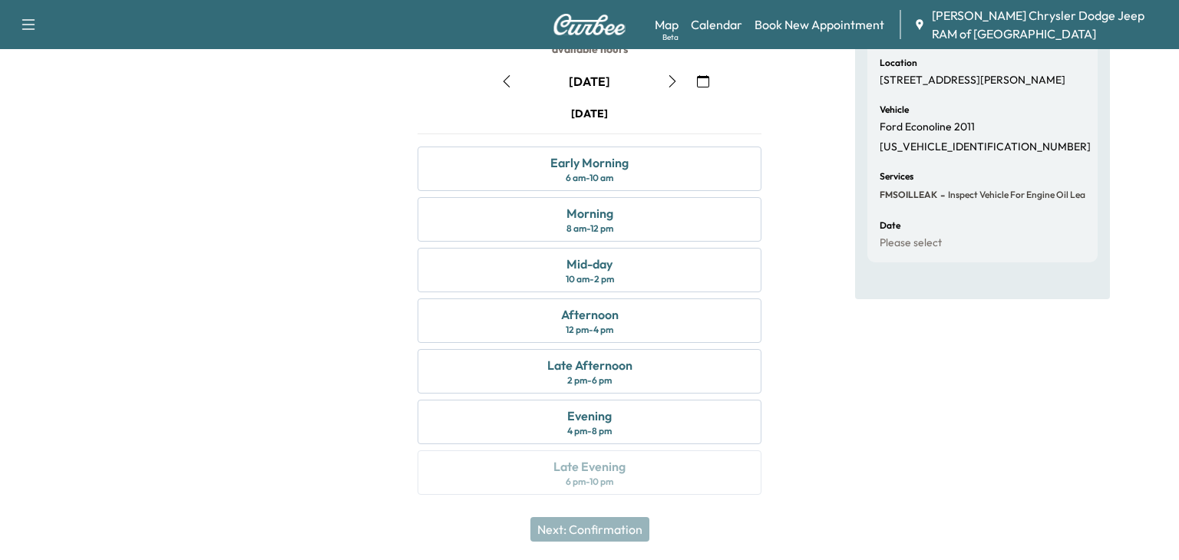
click at [506, 71] on button "button" at bounding box center [507, 81] width 26 height 25
click at [596, 370] on div "Late Afternoon" at bounding box center [589, 365] width 85 height 18
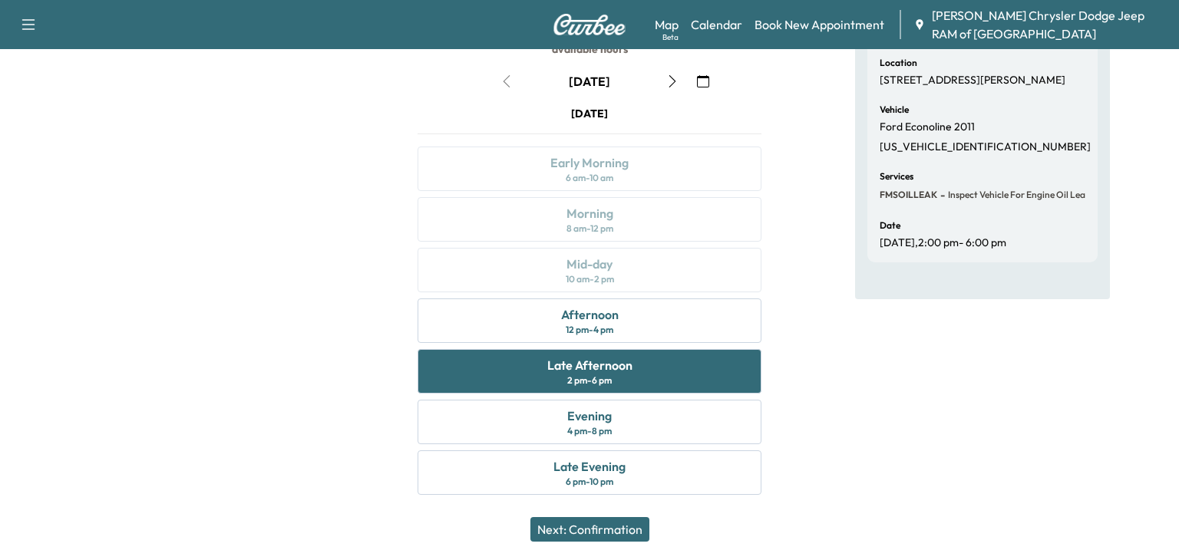
click at [615, 527] on button "Next: Confirmation" at bounding box center [589, 529] width 119 height 25
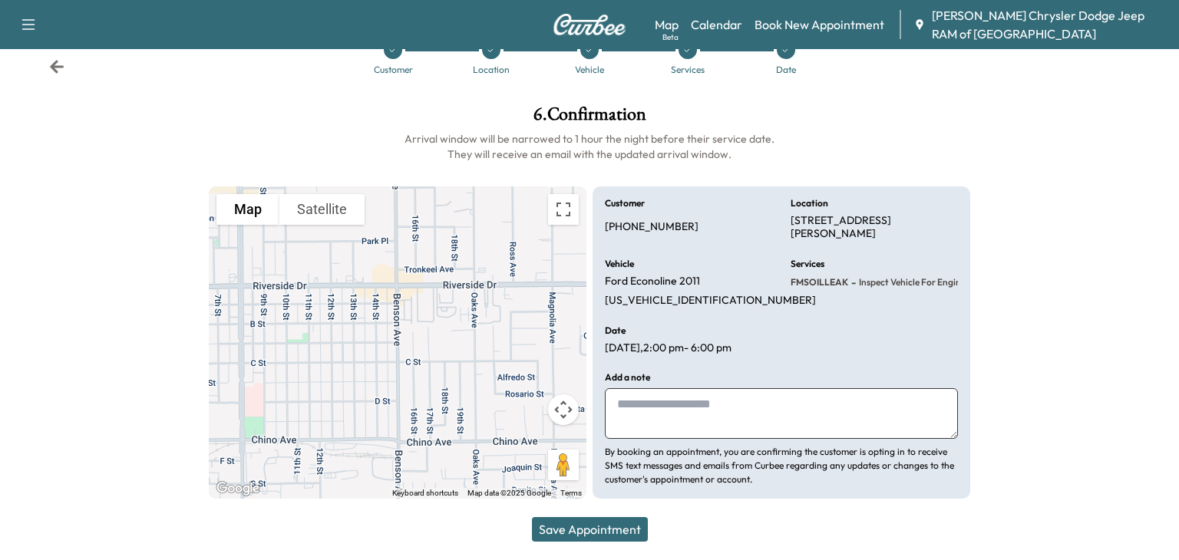
click at [604, 524] on button "Save Appointment" at bounding box center [590, 529] width 116 height 25
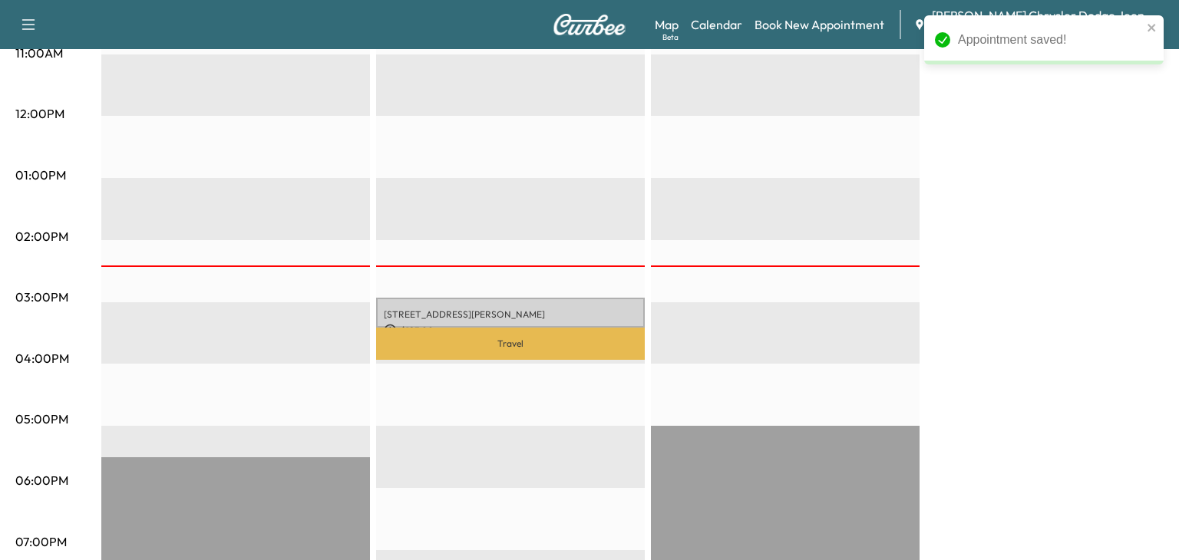
scroll to position [608, 0]
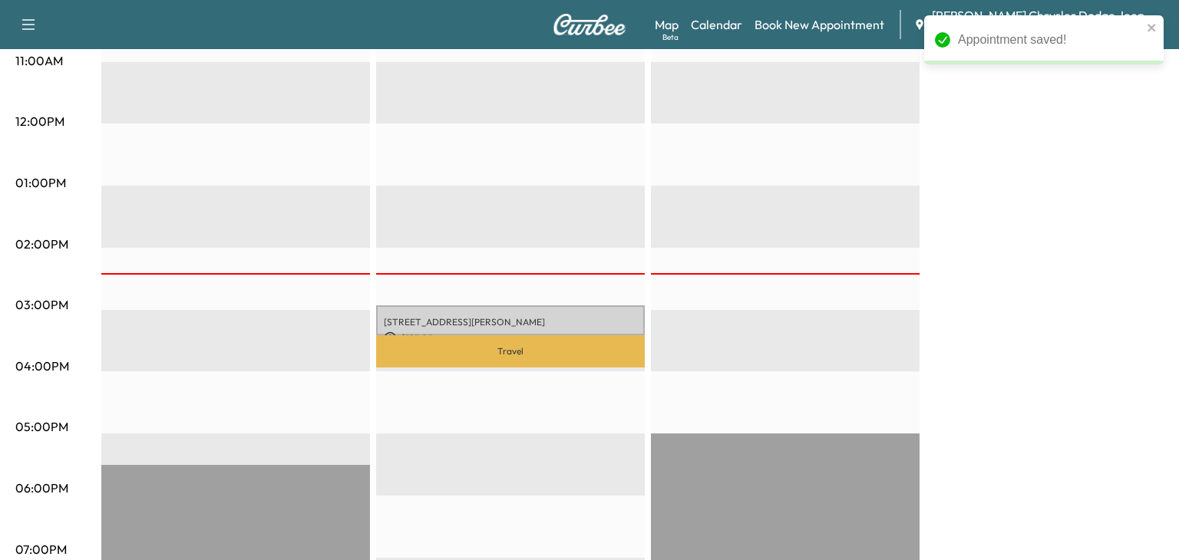
click at [574, 339] on p "Travel" at bounding box center [510, 351] width 269 height 32
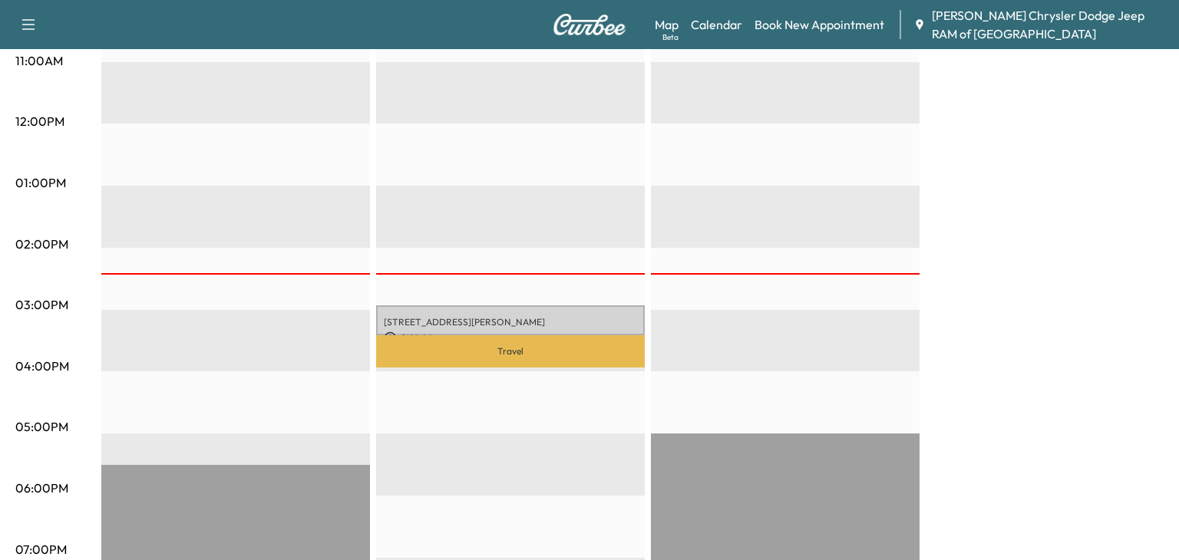
click at [550, 343] on p "Travel" at bounding box center [510, 351] width 269 height 32
click at [509, 302] on div "Travel 13051 Benson ave, Chino, CA 91710, United States of America $ 215.20 6:3…" at bounding box center [510, 248] width 269 height 992
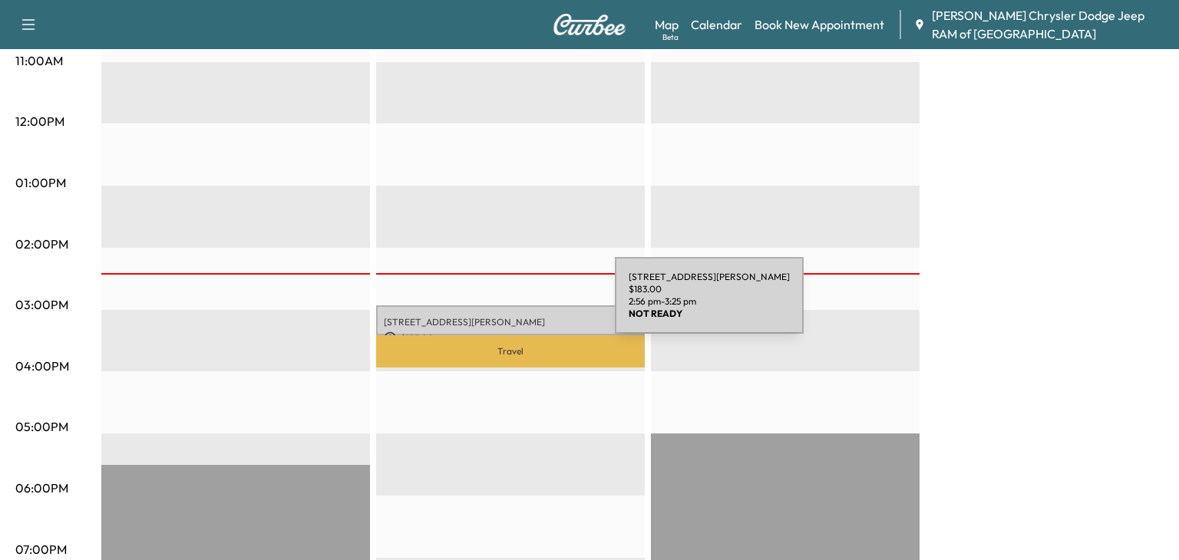
click at [500, 311] on div "13051 Benson ave, Chino, CA 91710, United States of America $ 183.00 2:56 pm - …" at bounding box center [510, 321] width 269 height 30
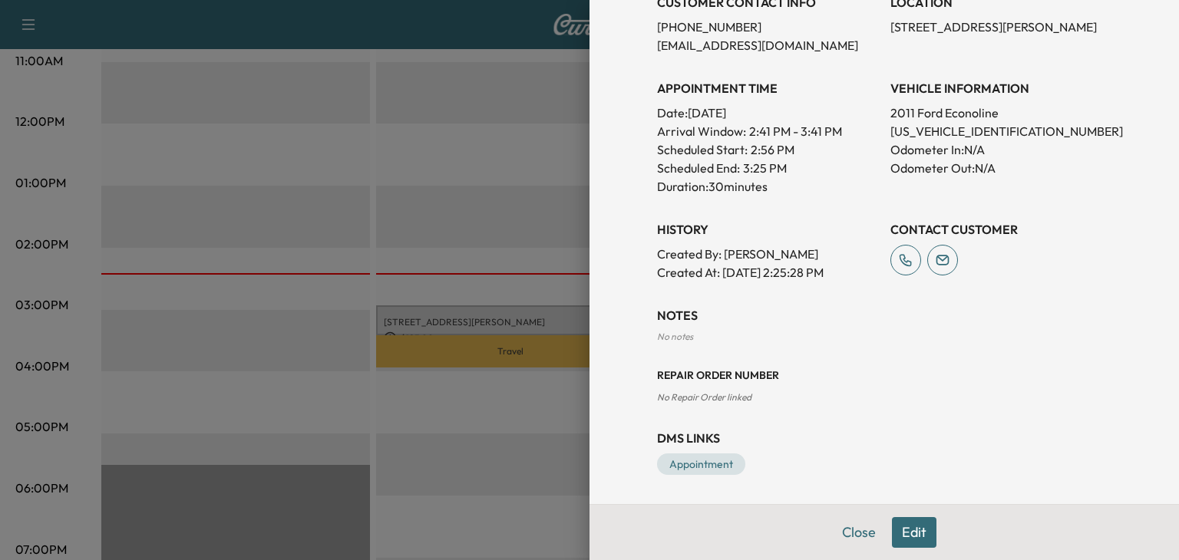
scroll to position [0, 0]
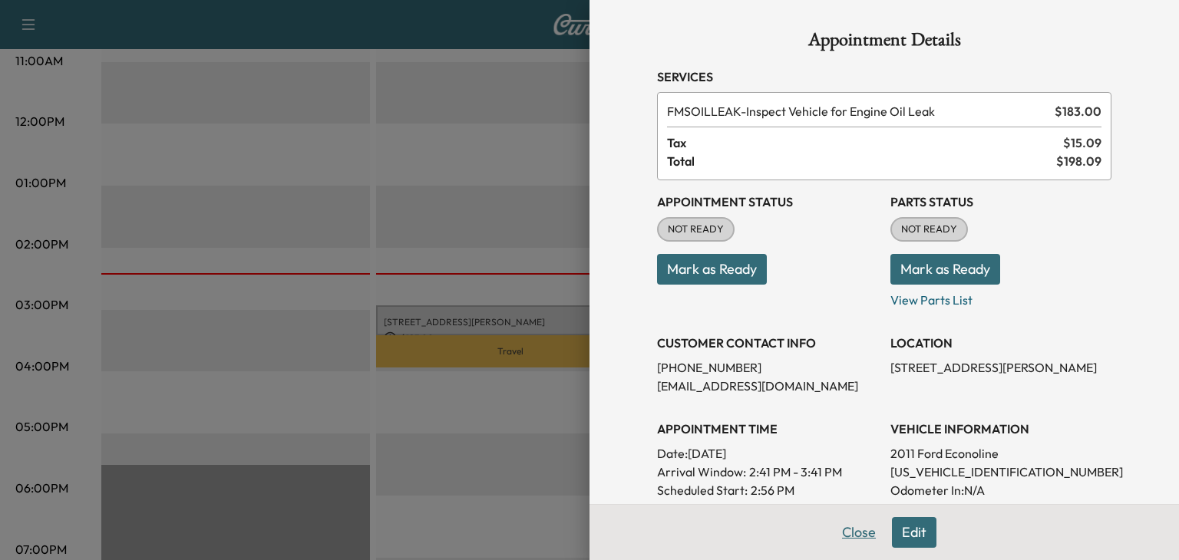
click at [868, 534] on button "Close" at bounding box center [859, 532] width 54 height 31
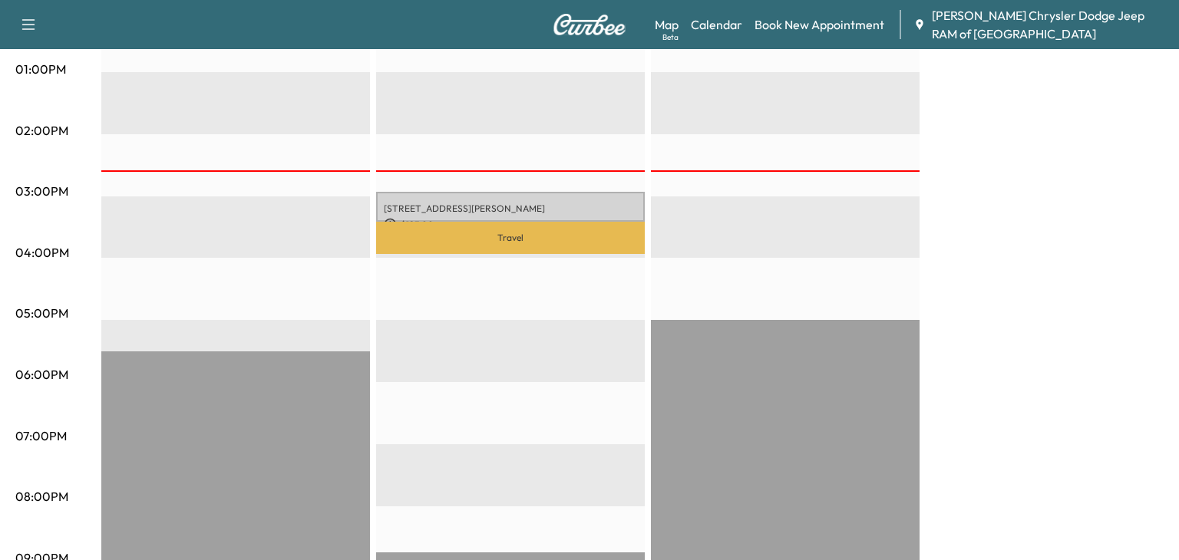
scroll to position [724, 0]
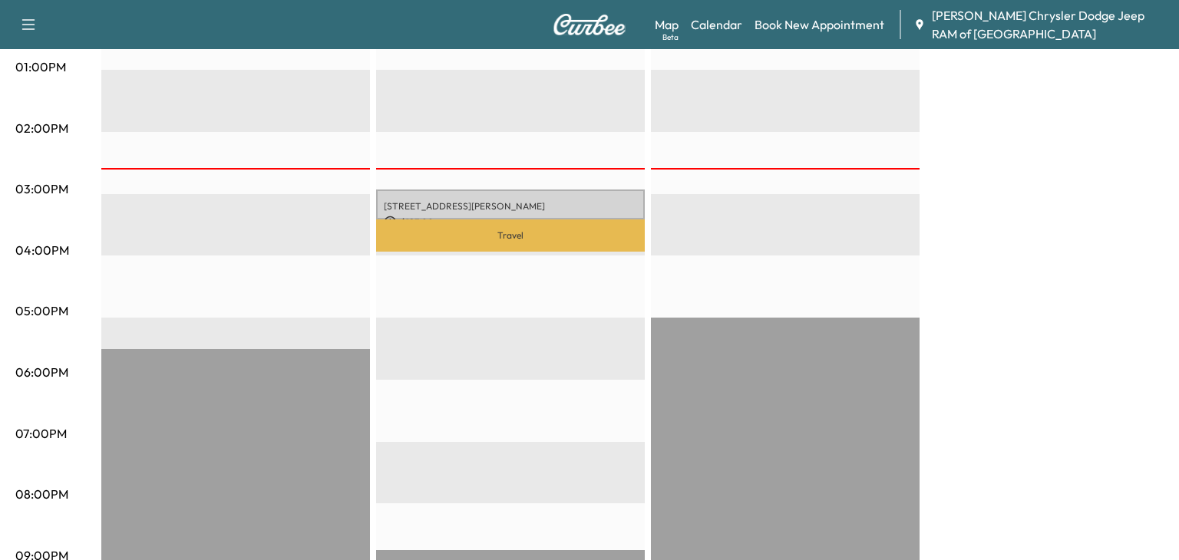
click at [504, 237] on p "Travel" at bounding box center [510, 236] width 269 height 32
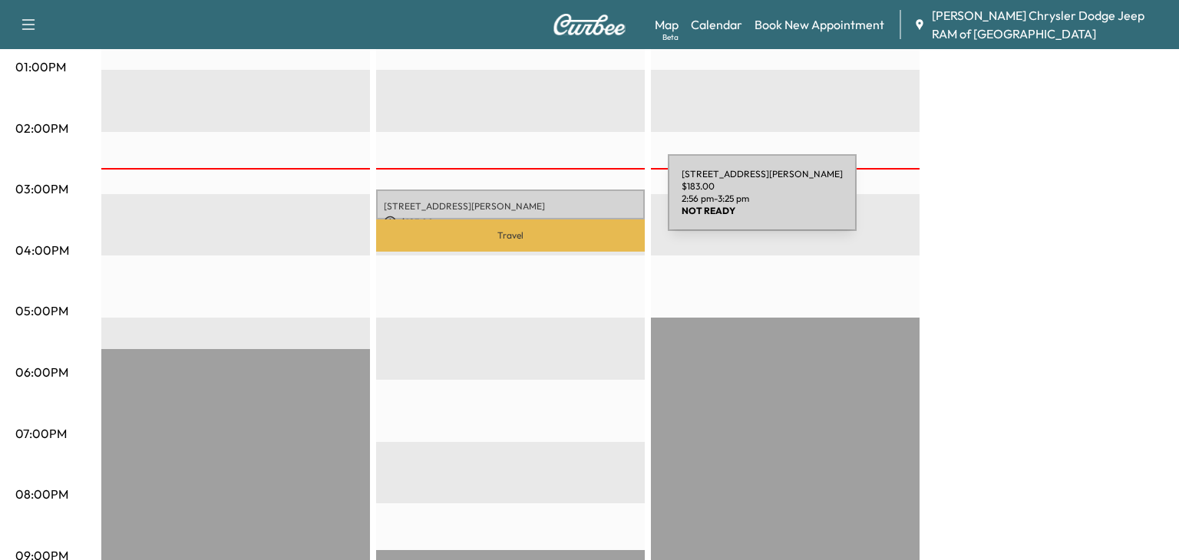
click at [553, 208] on p "[STREET_ADDRESS][PERSON_NAME]" at bounding box center [510, 206] width 253 height 12
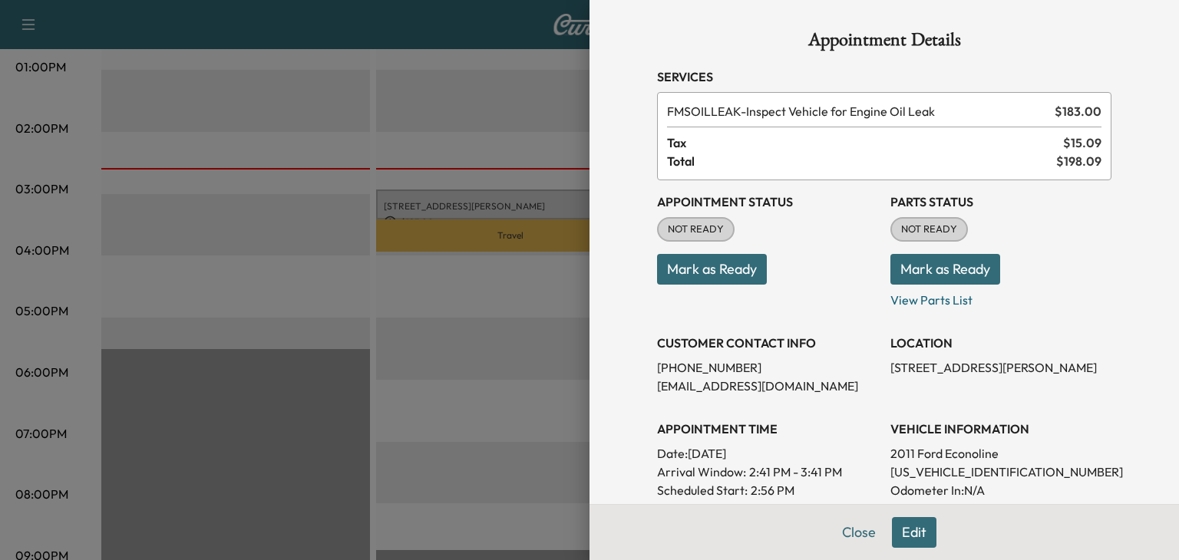
click at [448, 108] on div at bounding box center [589, 280] width 1179 height 560
